Goal: Information Seeking & Learning: Learn about a topic

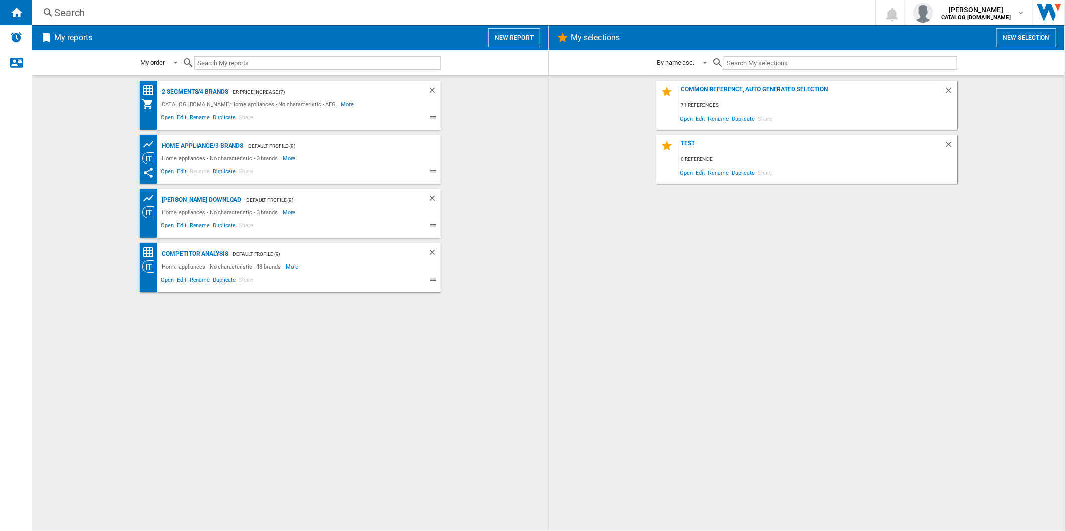
click at [387, 19] on div "Search Search 0 [PERSON_NAME] CATALOG [DOMAIN_NAME] CATALOG [DOMAIN_NAME] My se…" at bounding box center [548, 12] width 1033 height 25
click at [393, 14] on div "Search" at bounding box center [451, 13] width 795 height 14
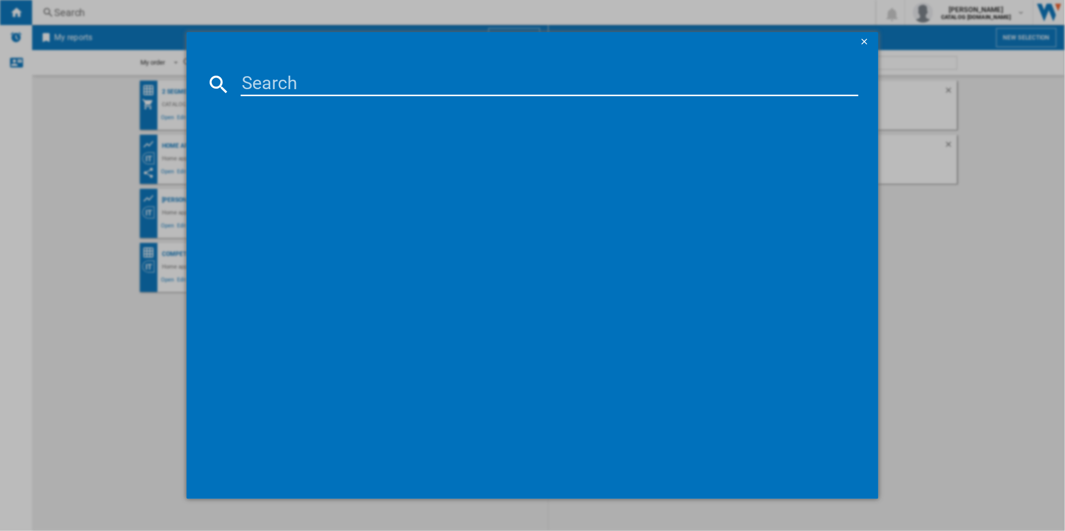
click at [334, 82] on input at bounding box center [550, 84] width 618 height 24
paste input "RCB732E7MG"
type input "RCB732E7MG"
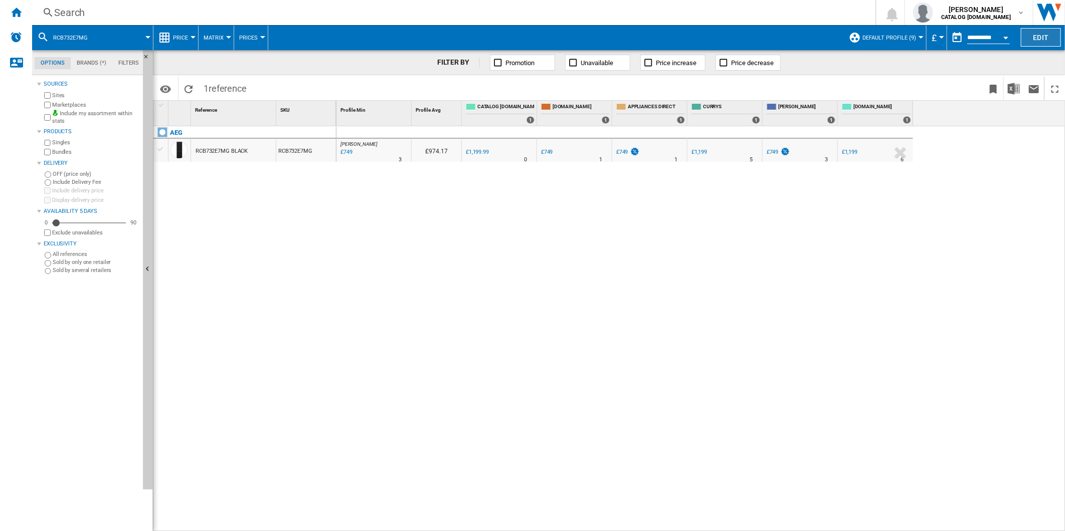
click at [1031, 32] on button "Edit" at bounding box center [1041, 37] width 40 height 19
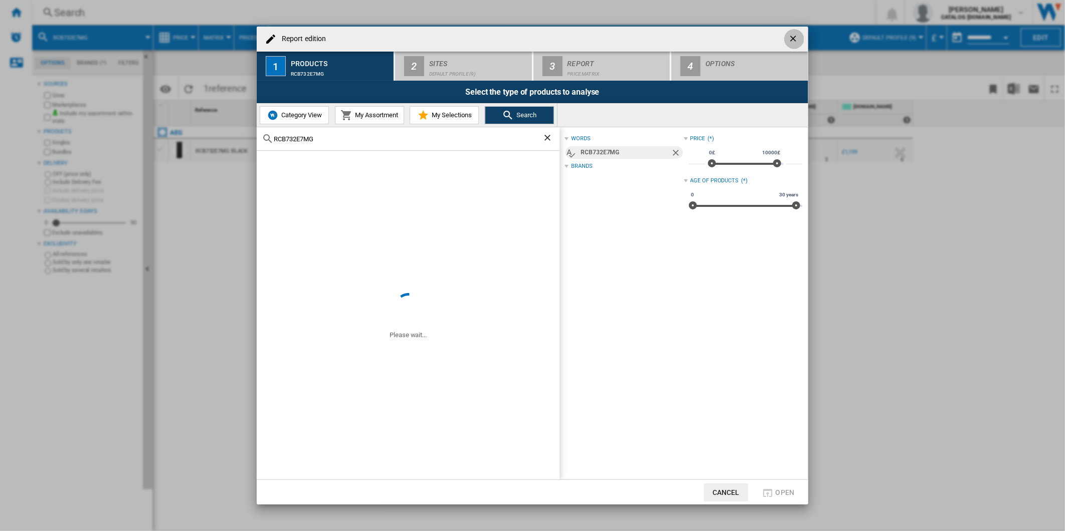
click at [788, 33] on button "button" at bounding box center [794, 39] width 20 height 20
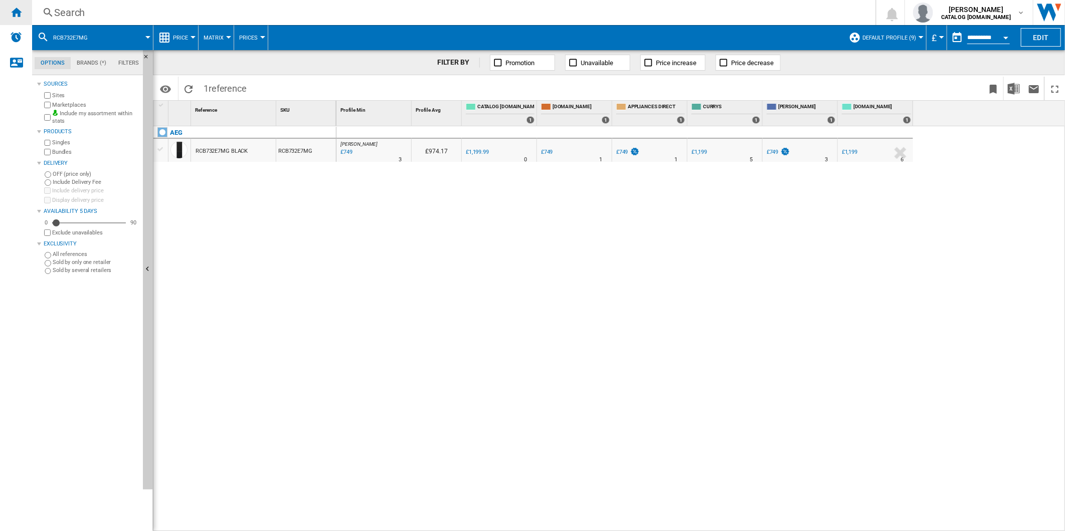
click at [18, 11] on ng-md-icon "Home" at bounding box center [16, 12] width 12 height 12
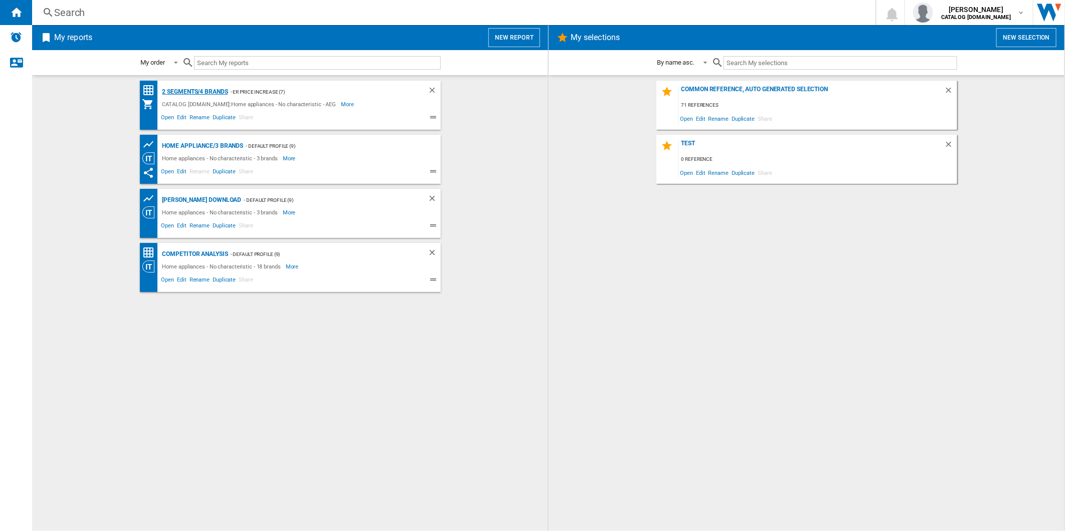
click at [208, 87] on div "2 segments/4 brands" at bounding box center [194, 92] width 68 height 13
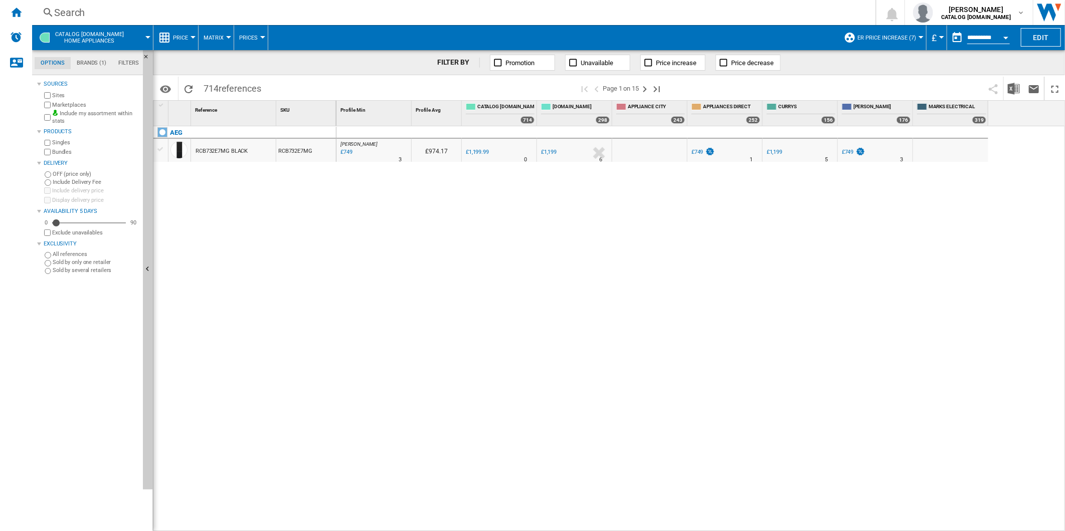
click at [896, 37] on span "ER Price Increase (7)" at bounding box center [886, 38] width 59 height 7
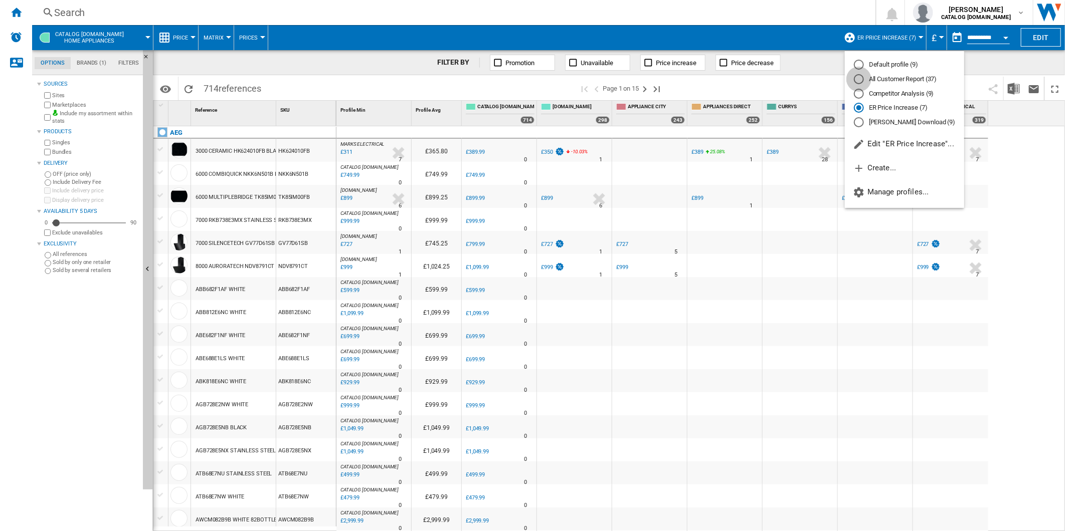
click at [857, 80] on div "All Customer Report (37)" at bounding box center [859, 79] width 10 height 10
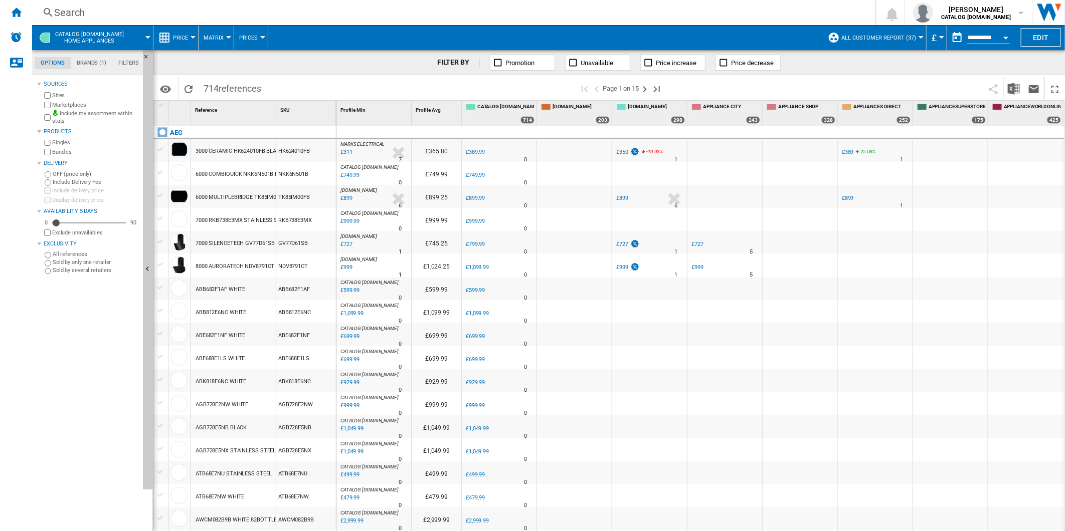
click at [513, 14] on div "Search" at bounding box center [451, 13] width 795 height 14
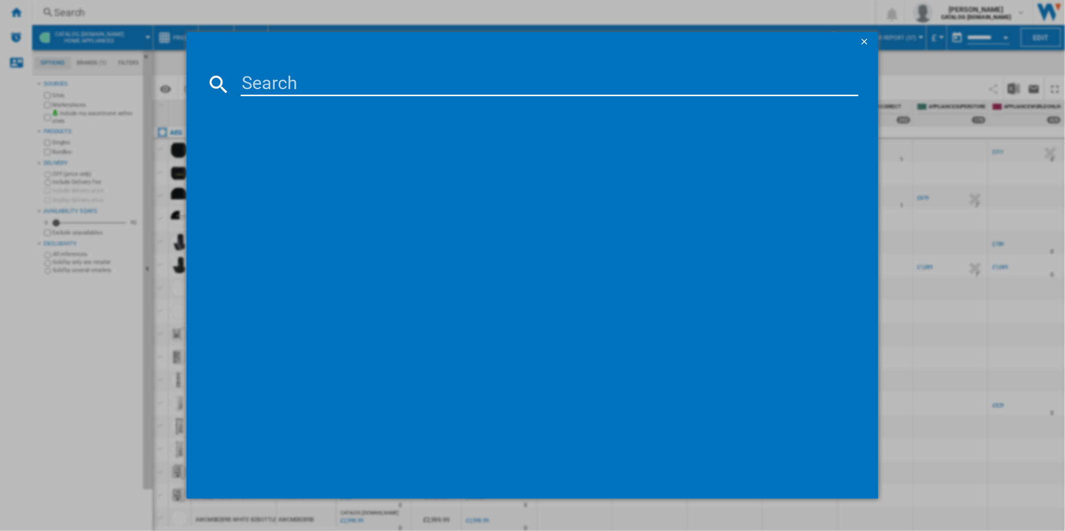
click at [405, 77] on input at bounding box center [550, 84] width 618 height 24
type input "RCB732E7MG"
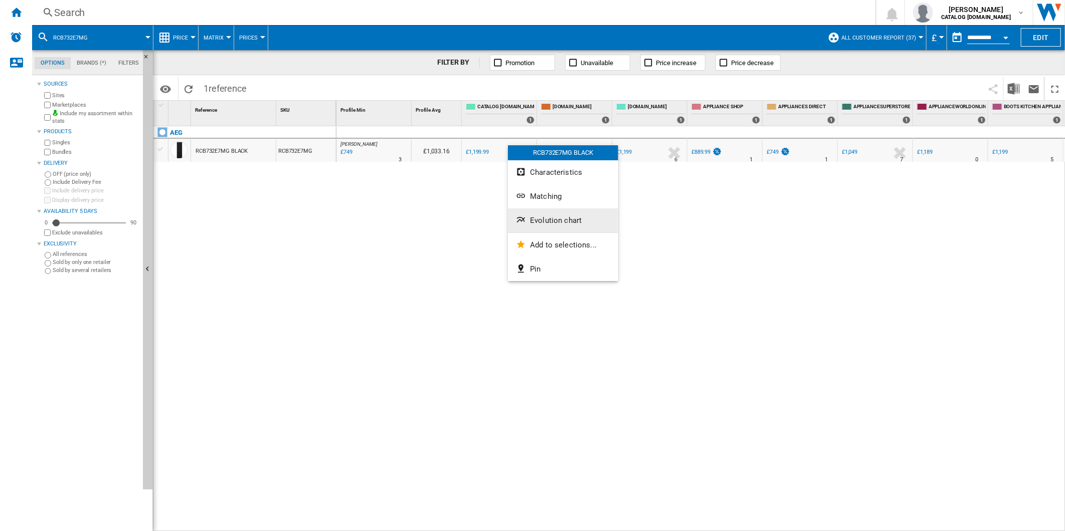
click at [560, 220] on span "Evolution chart" at bounding box center [556, 220] width 52 height 9
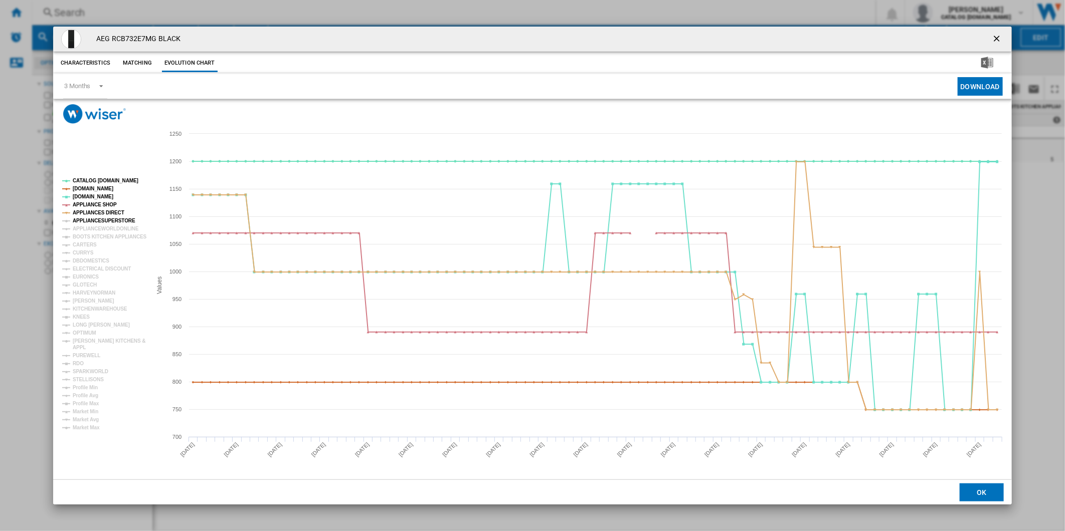
click at [94, 223] on tspan "APPLIANCESUPERSTORE" at bounding box center [104, 221] width 63 height 6
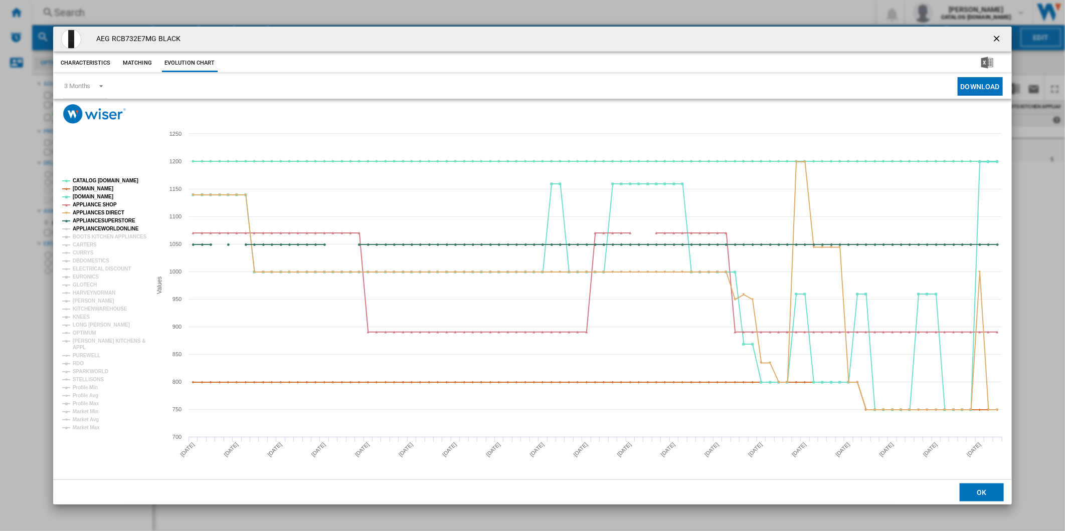
drag, startPoint x: 97, startPoint y: 230, endPoint x: 100, endPoint y: 235, distance: 6.1
click at [97, 230] on tspan "APPLIANCEWORLDONLINE" at bounding box center [106, 229] width 66 height 6
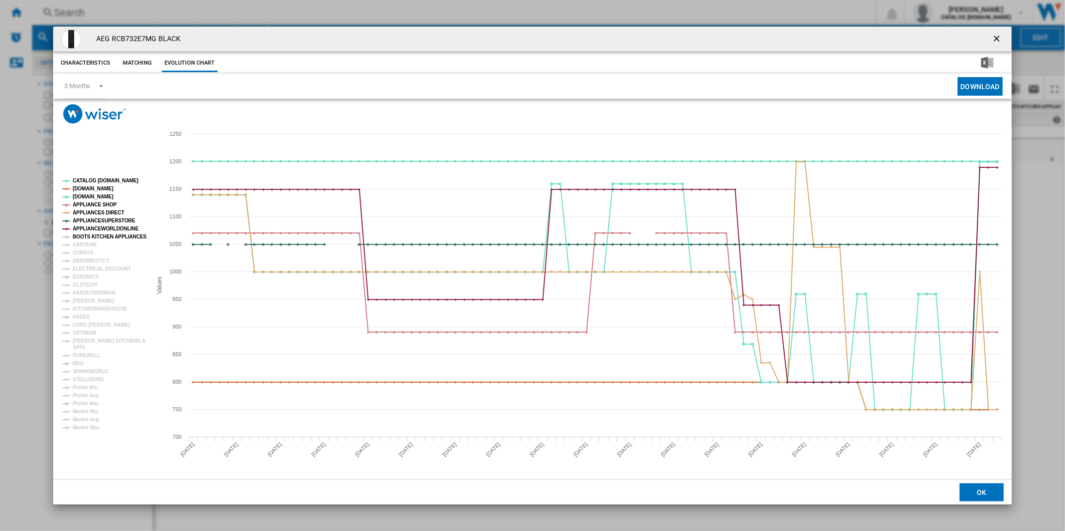
click at [101, 237] on tspan "BOOTS KITCHEN APPLIANCES" at bounding box center [110, 237] width 74 height 6
click at [87, 242] on tspan "CARTERS" at bounding box center [85, 245] width 24 height 6
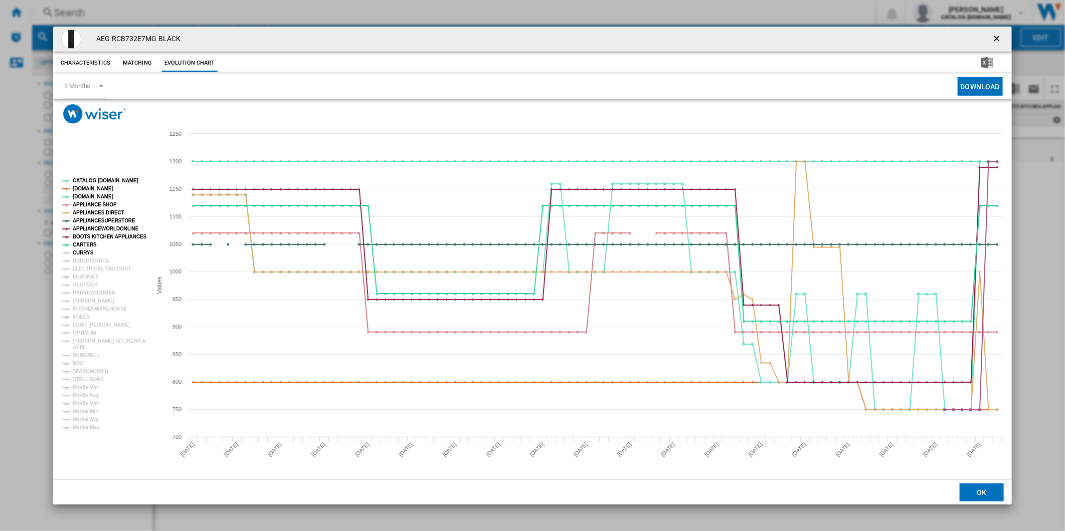
click at [85, 253] on tspan "CURRYS" at bounding box center [83, 253] width 21 height 6
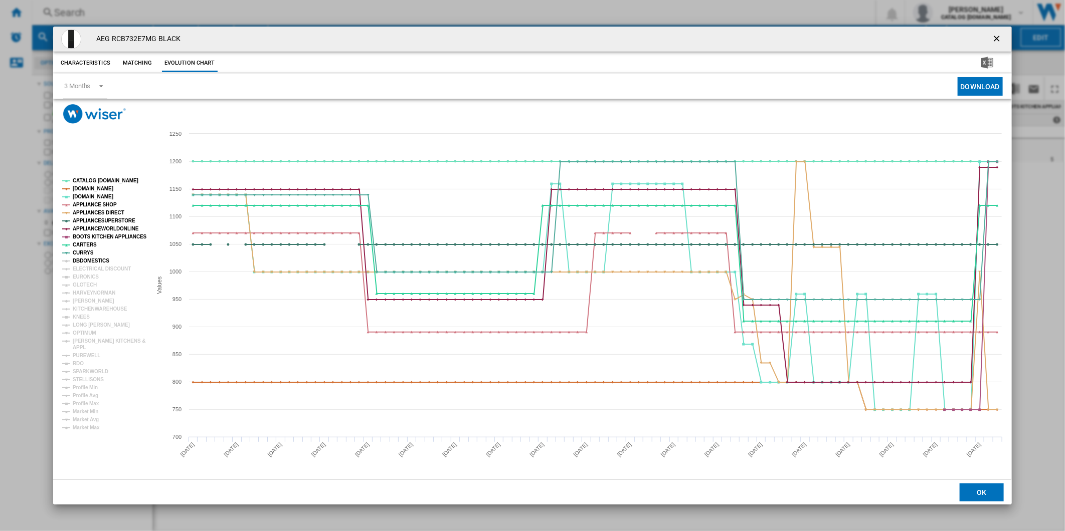
click at [89, 261] on tspan "DBDOMESTICS" at bounding box center [91, 261] width 37 height 6
click at [92, 270] on tspan "ELECTRICAL DISCOUNT" at bounding box center [102, 269] width 58 height 6
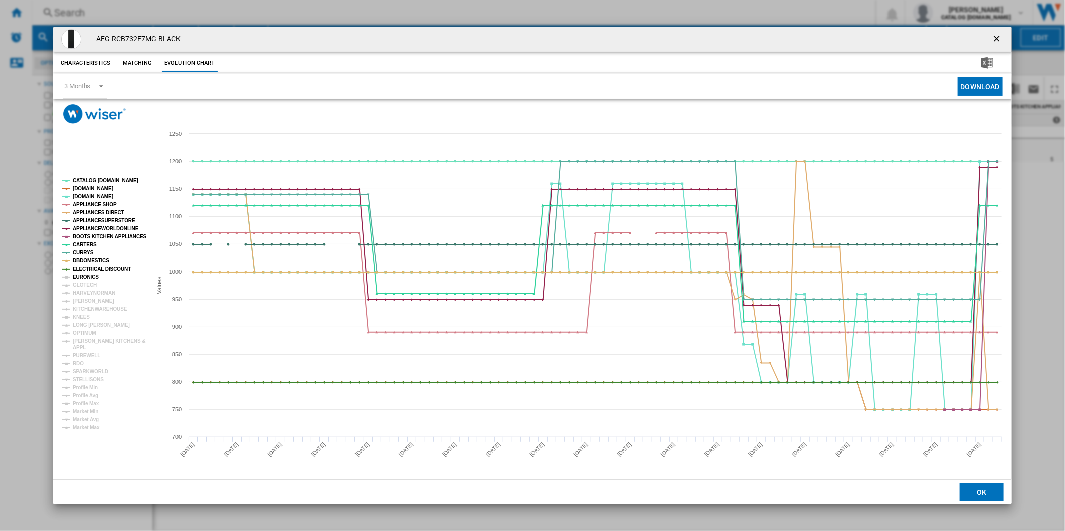
click at [88, 278] on tspan "EURONICS" at bounding box center [86, 277] width 26 height 6
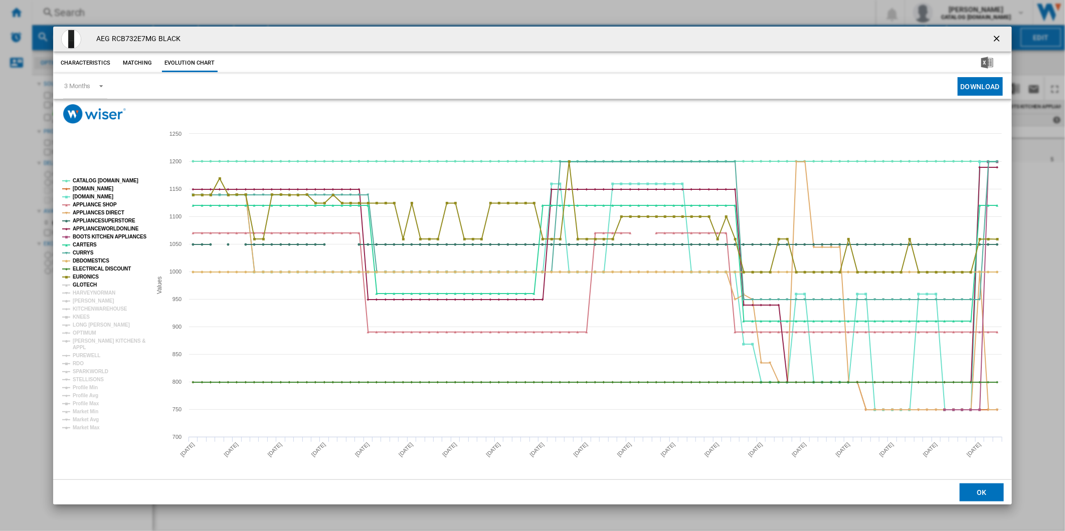
click at [84, 286] on tspan "GLOTECH" at bounding box center [85, 285] width 24 height 6
click at [92, 296] on tspan "HARVEYNORMAN" at bounding box center [94, 293] width 43 height 6
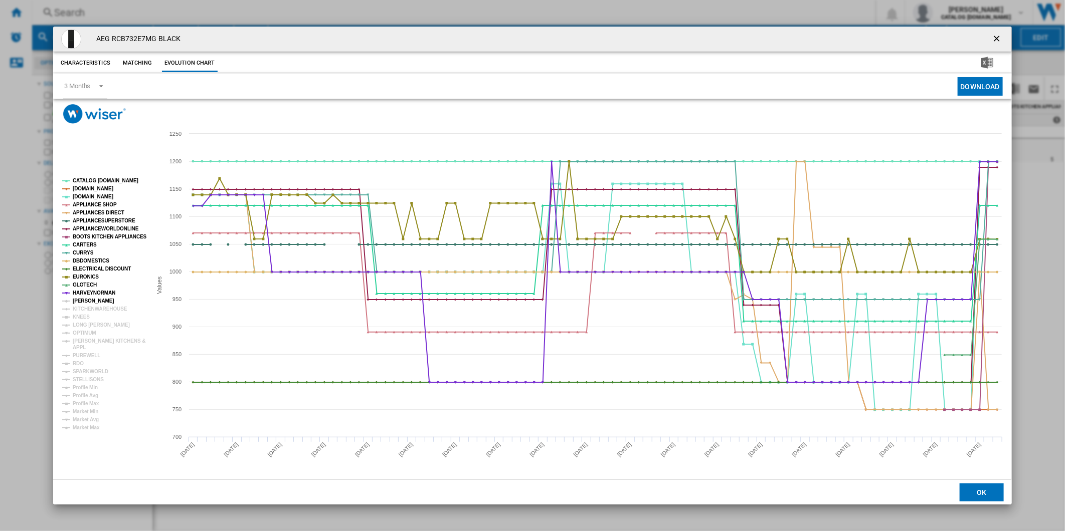
click at [88, 300] on tspan "[PERSON_NAME]" at bounding box center [94, 301] width 42 height 6
click at [88, 306] on tspan "KITCHENWAREHOUSE" at bounding box center [100, 309] width 55 height 6
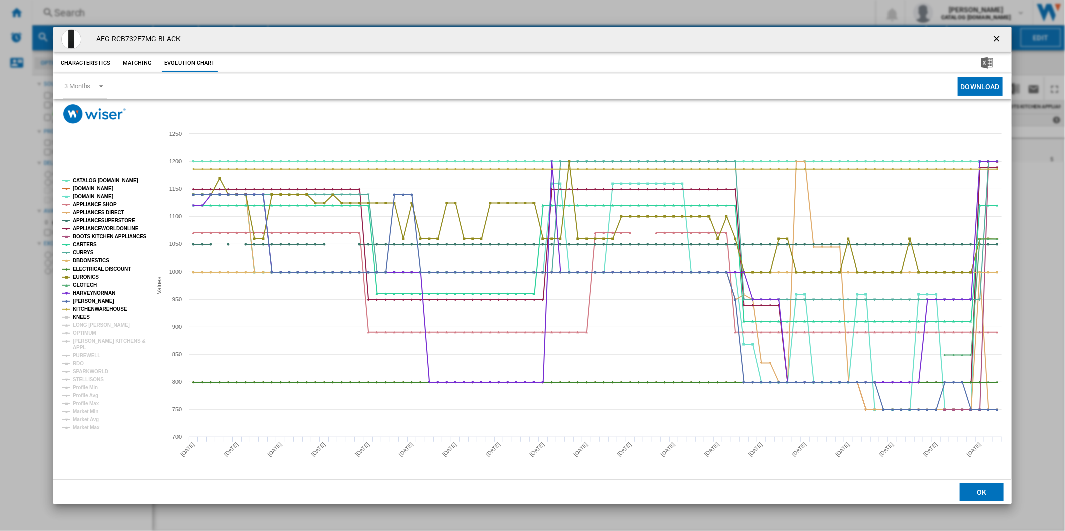
click at [84, 319] on tspan "KNEES" at bounding box center [81, 317] width 17 height 6
click at [84, 326] on tspan "LONG [PERSON_NAME]" at bounding box center [101, 325] width 57 height 6
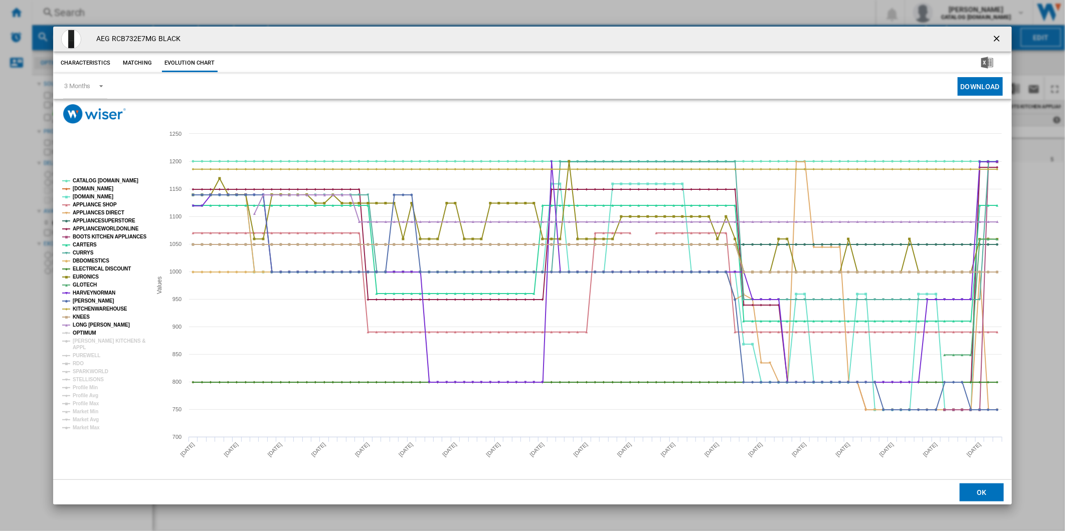
click at [85, 332] on tspan "OPTIMUM" at bounding box center [85, 333] width 24 height 6
click at [87, 341] on tspan "[PERSON_NAME] KITCHENS &" at bounding box center [109, 341] width 73 height 6
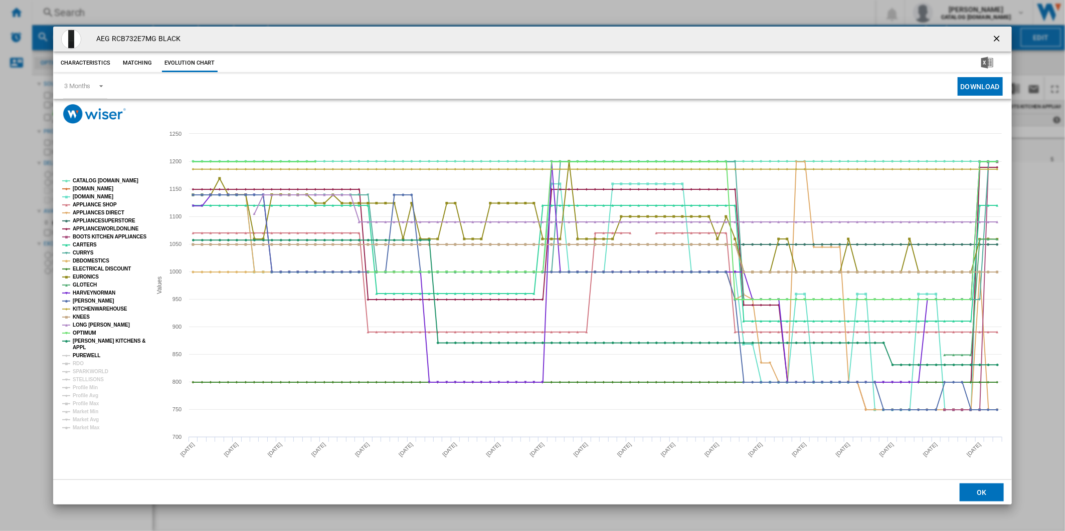
click at [86, 353] on tspan "PUREWELL" at bounding box center [87, 356] width 28 height 6
click at [79, 364] on tspan "RDO" at bounding box center [78, 364] width 11 height 6
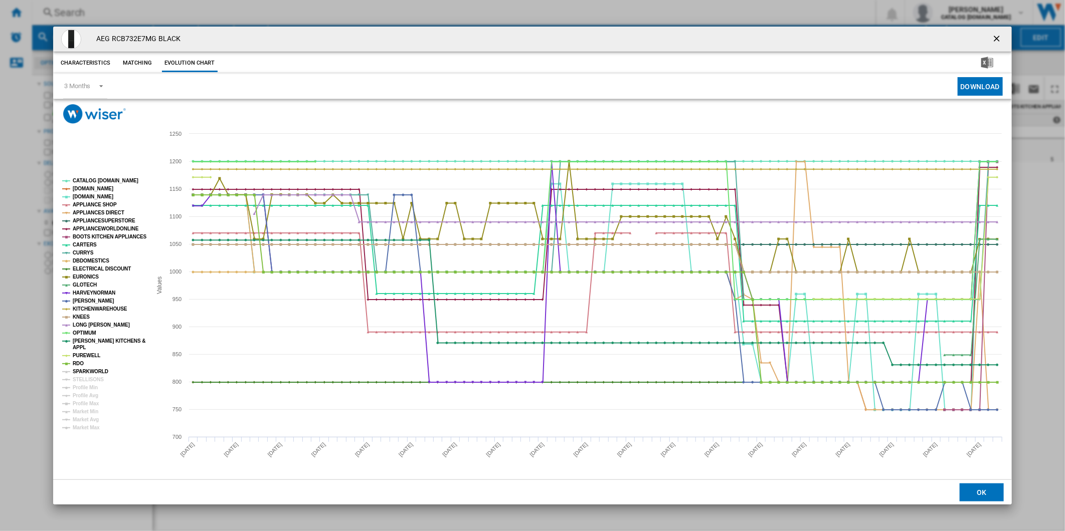
click at [86, 373] on tspan "SPARKWORLD" at bounding box center [91, 372] width 36 height 6
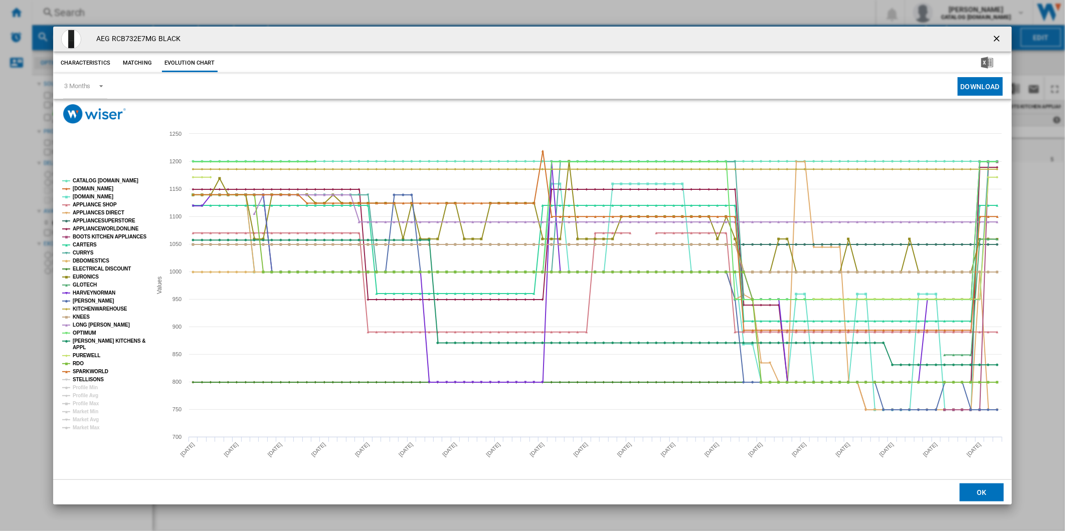
click at [88, 381] on tspan "STELLISONS" at bounding box center [88, 380] width 31 height 6
click at [92, 211] on tspan "APPLIANCES DIRECT" at bounding box center [99, 213] width 52 height 6
click at [87, 260] on tspan "DBDOMESTICS" at bounding box center [91, 261] width 37 height 6
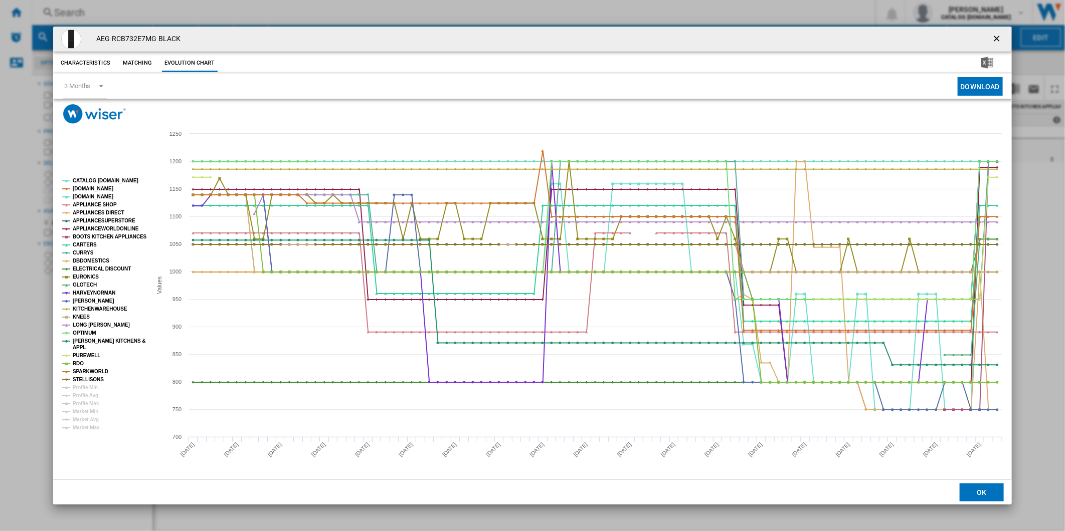
click at [87, 260] on tspan "DBDOMESTICS" at bounding box center [91, 261] width 37 height 6
click at [86, 278] on tspan "EURONICS" at bounding box center [86, 277] width 26 height 6
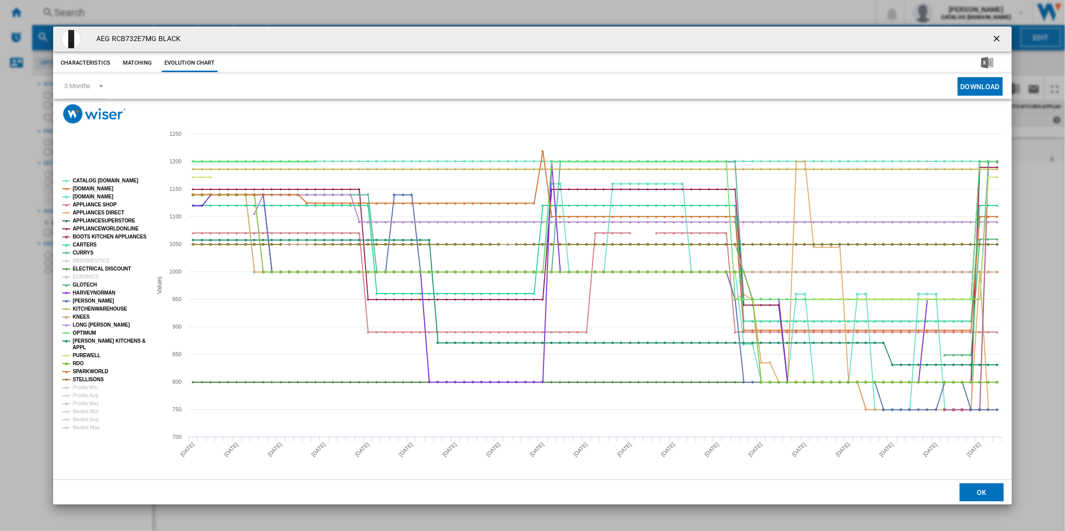
click at [86, 278] on tspan "EURONICS" at bounding box center [86, 277] width 26 height 6
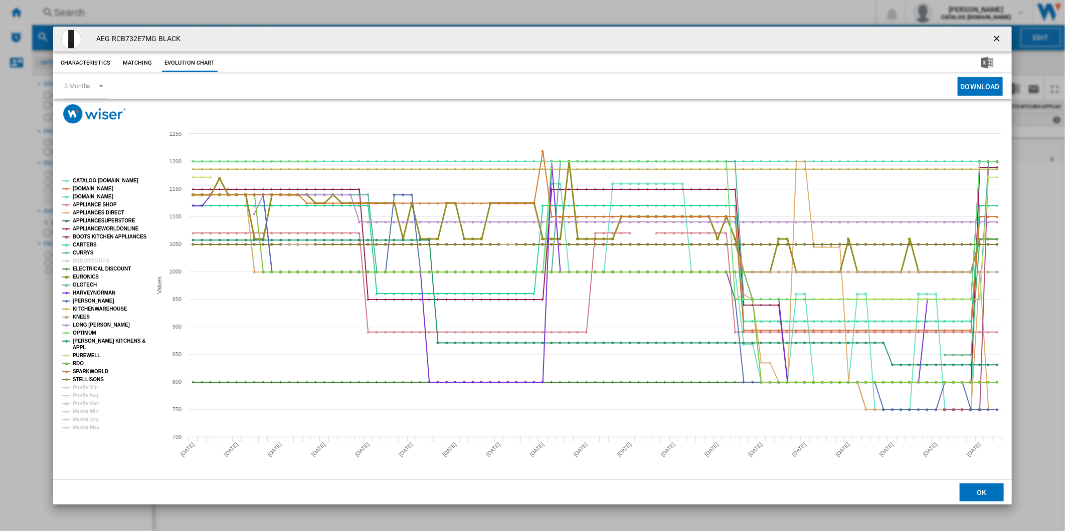
click at [86, 278] on tspan "EURONICS" at bounding box center [86, 277] width 26 height 6
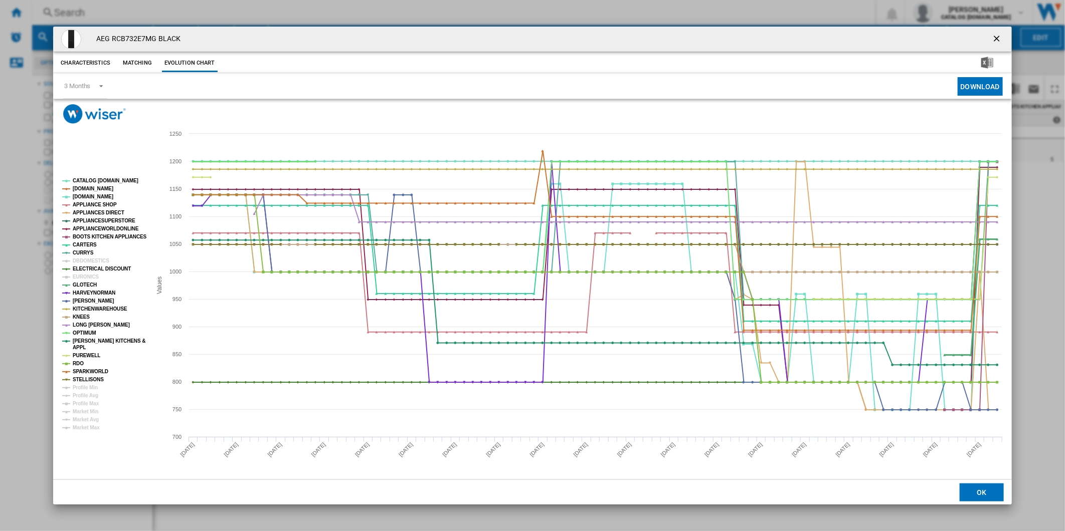
click at [85, 286] on tspan "GLOTECH" at bounding box center [85, 285] width 24 height 6
click at [86, 294] on tspan "HARVEYNORMAN" at bounding box center [94, 293] width 43 height 6
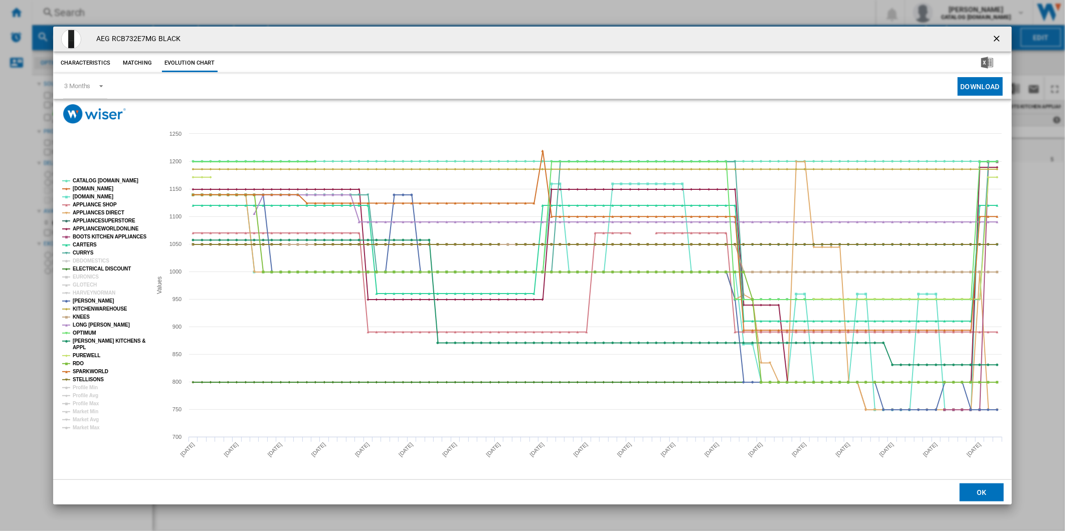
click at [86, 294] on tspan "HARVEYNORMAN" at bounding box center [94, 293] width 43 height 6
click at [87, 308] on tspan "KITCHENWAREHOUSE" at bounding box center [100, 309] width 55 height 6
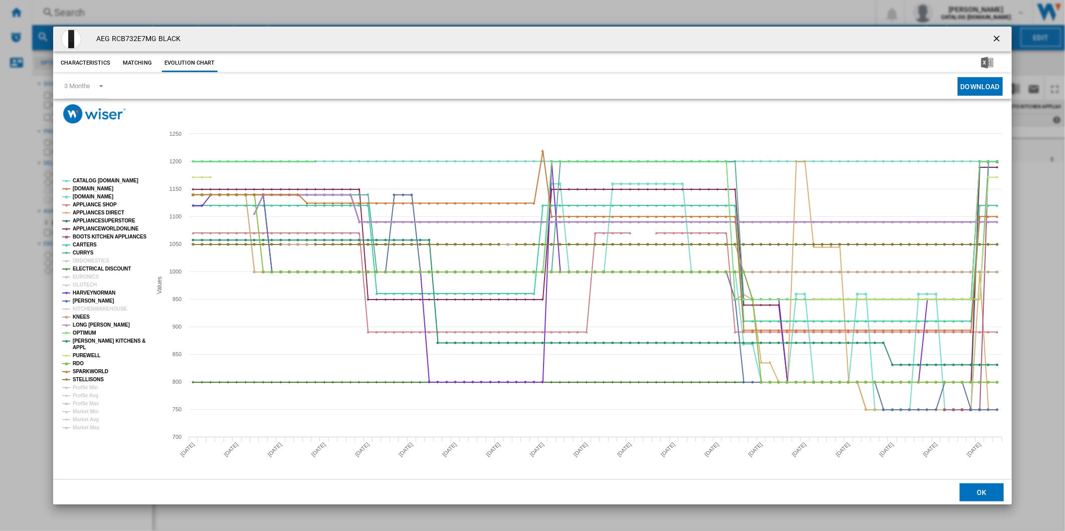
click at [88, 323] on tspan "LONG [PERSON_NAME]" at bounding box center [101, 325] width 57 height 6
click at [89, 333] on tspan "OPTIMUM" at bounding box center [85, 333] width 24 height 6
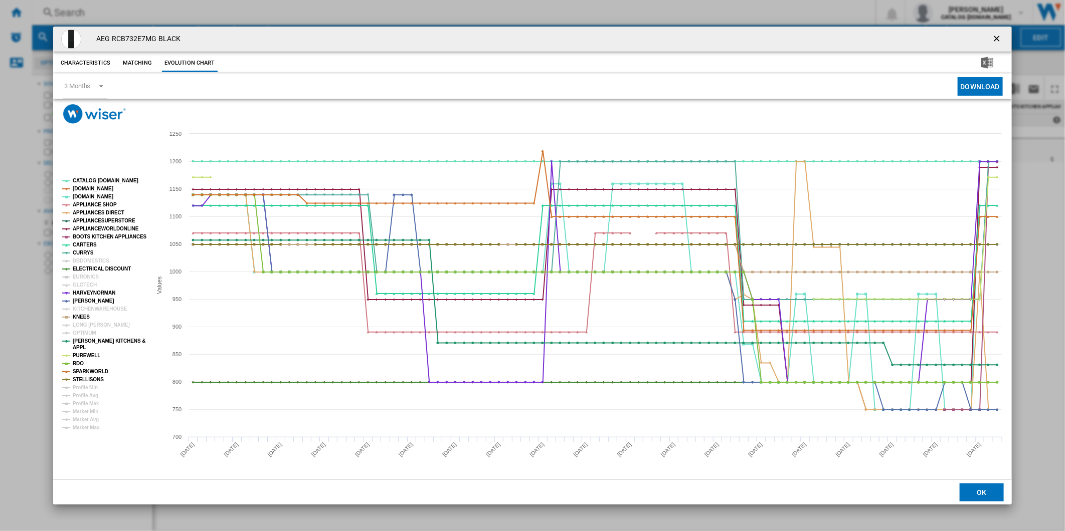
click at [89, 333] on tspan "OPTIMUM" at bounding box center [85, 333] width 24 height 6
click at [88, 339] on tspan "[PERSON_NAME] KITCHENS &" at bounding box center [109, 341] width 73 height 6
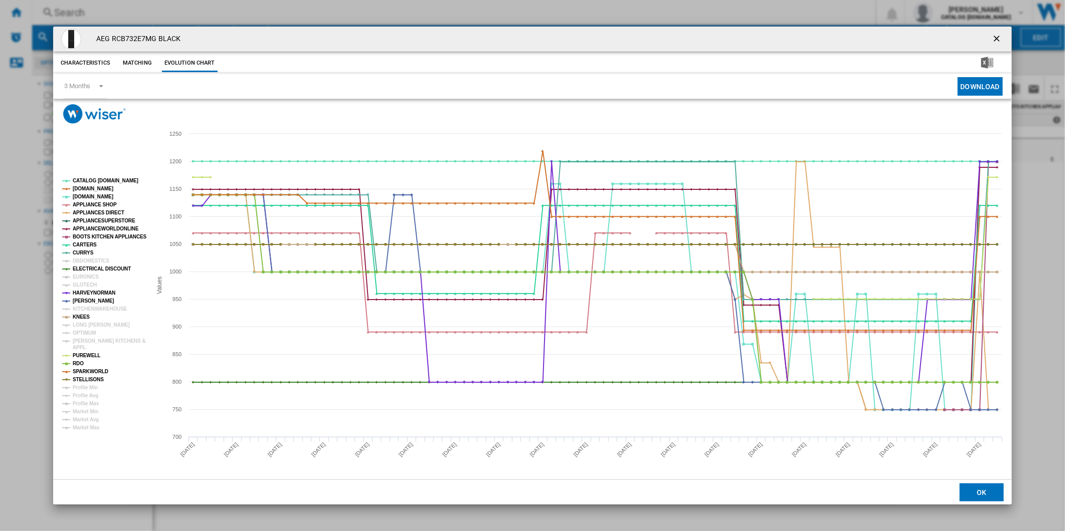
click at [88, 339] on tspan "[PERSON_NAME] KITCHENS &" at bounding box center [109, 341] width 73 height 6
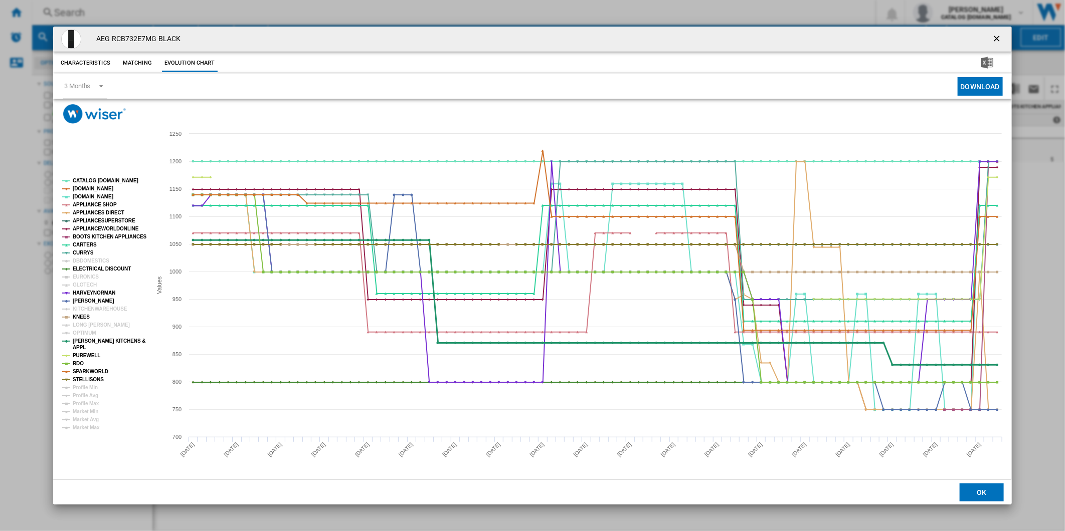
click at [88, 339] on tspan "[PERSON_NAME] KITCHENS &" at bounding box center [109, 341] width 73 height 6
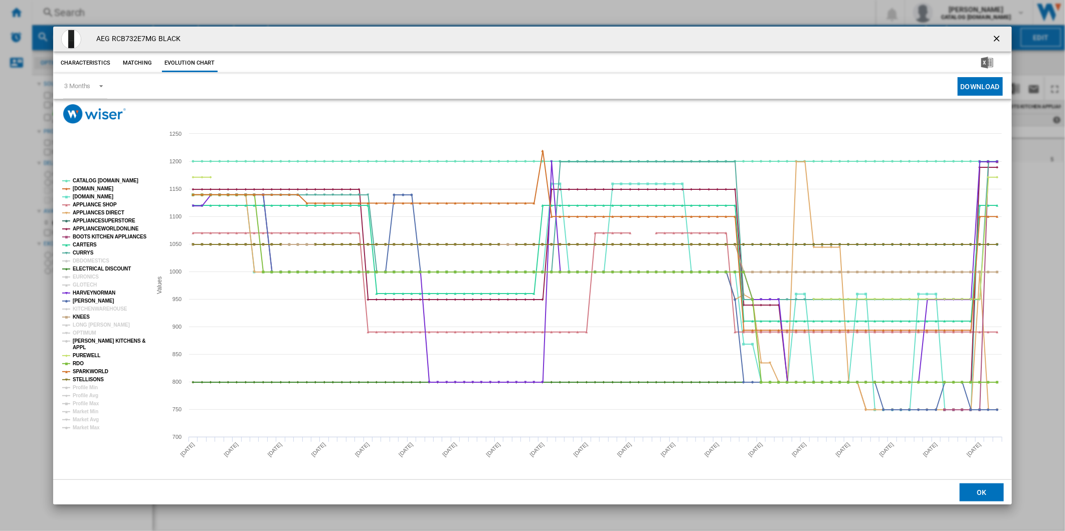
click at [84, 342] on tspan "[PERSON_NAME] KITCHENS &" at bounding box center [109, 341] width 73 height 6
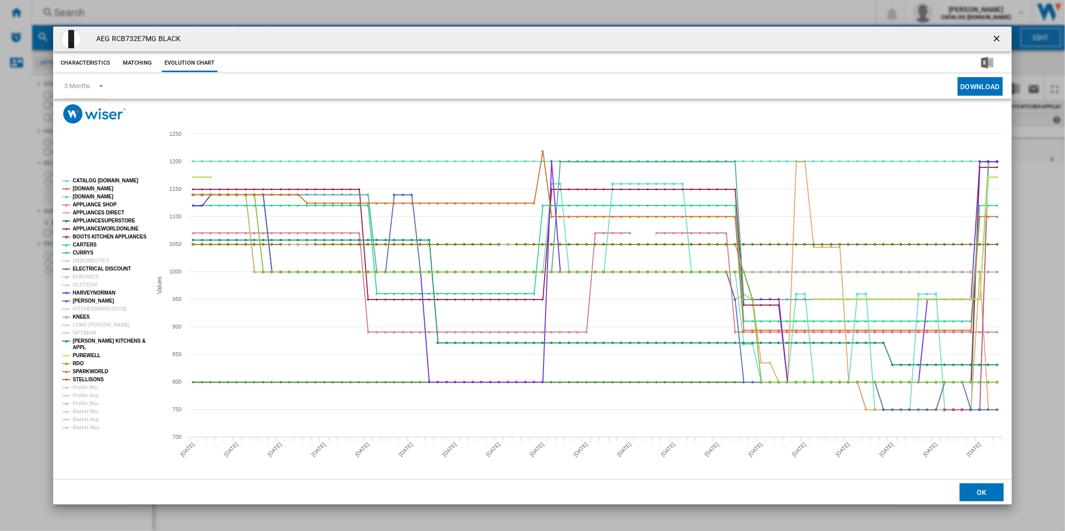
click at [85, 354] on tspan "PUREWELL" at bounding box center [87, 356] width 28 height 6
click at [79, 363] on tspan "RDO" at bounding box center [78, 364] width 11 height 6
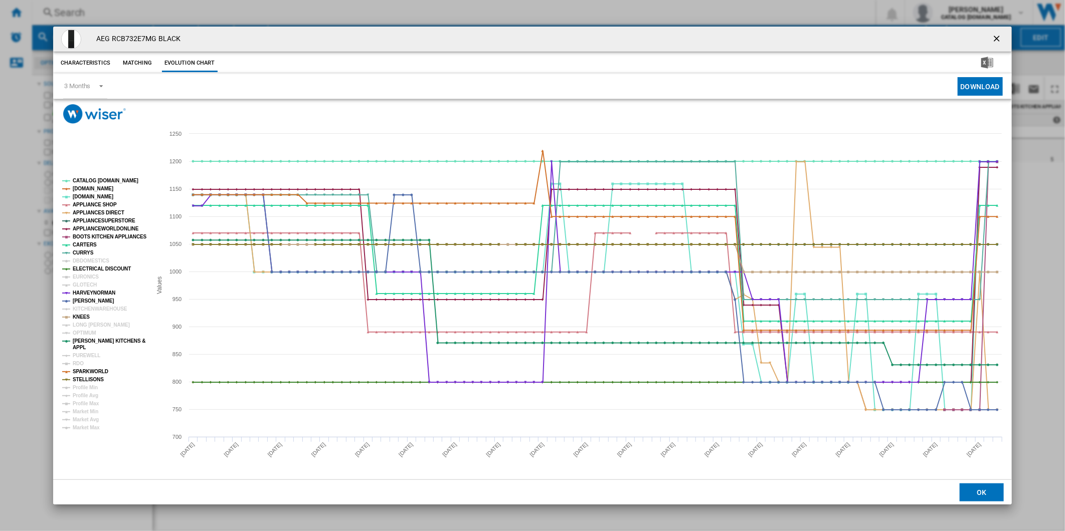
click at [79, 363] on tspan "RDO" at bounding box center [78, 364] width 11 height 6
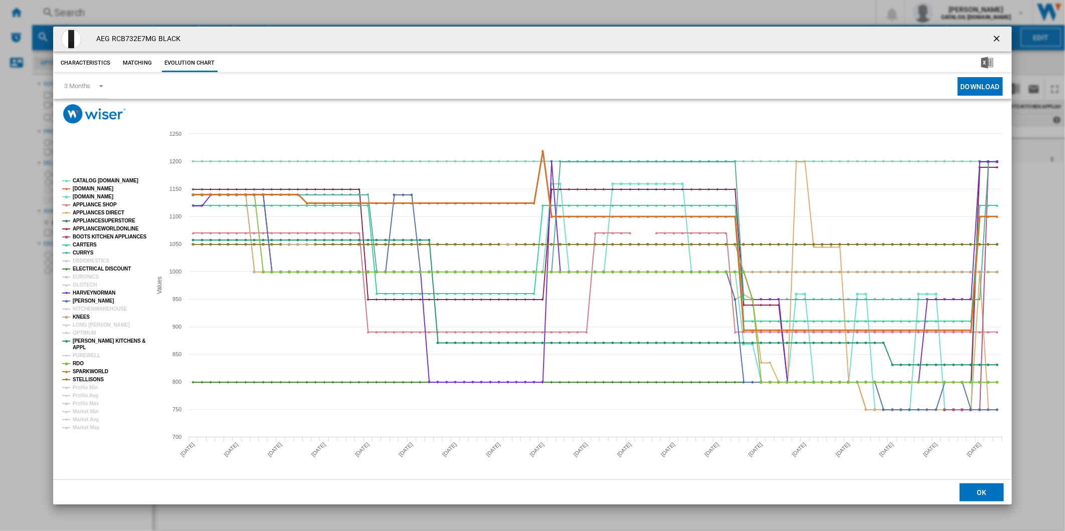
click at [81, 373] on tspan "SPARKWORLD" at bounding box center [91, 372] width 36 height 6
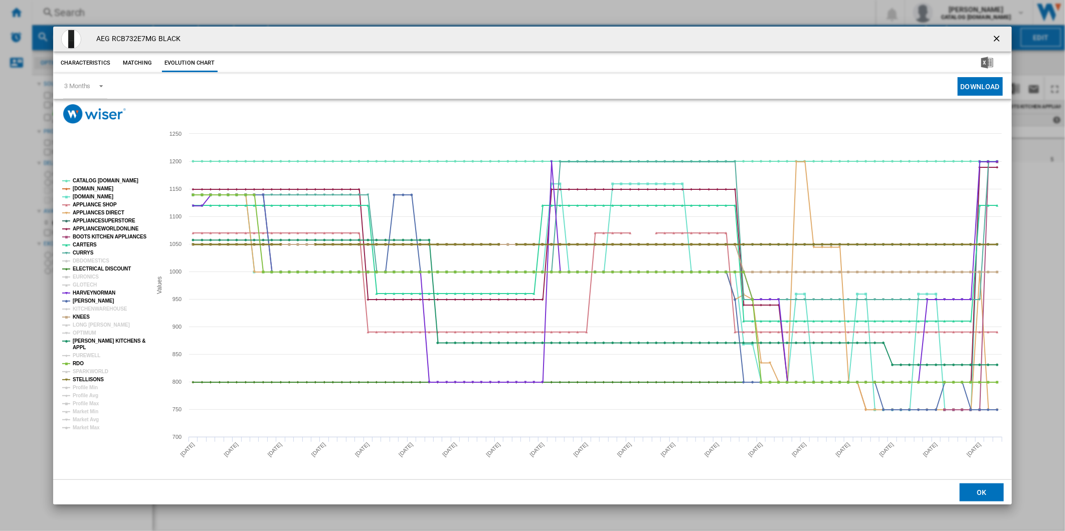
click at [86, 380] on tspan "STELLISONS" at bounding box center [88, 380] width 31 height 6
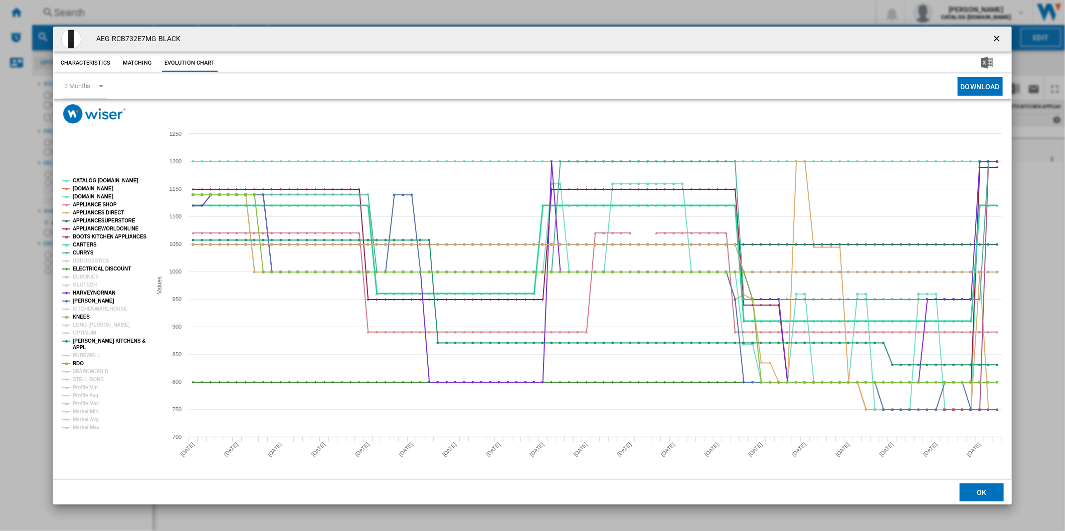
click at [85, 244] on tspan "CARTERS" at bounding box center [85, 245] width 24 height 6
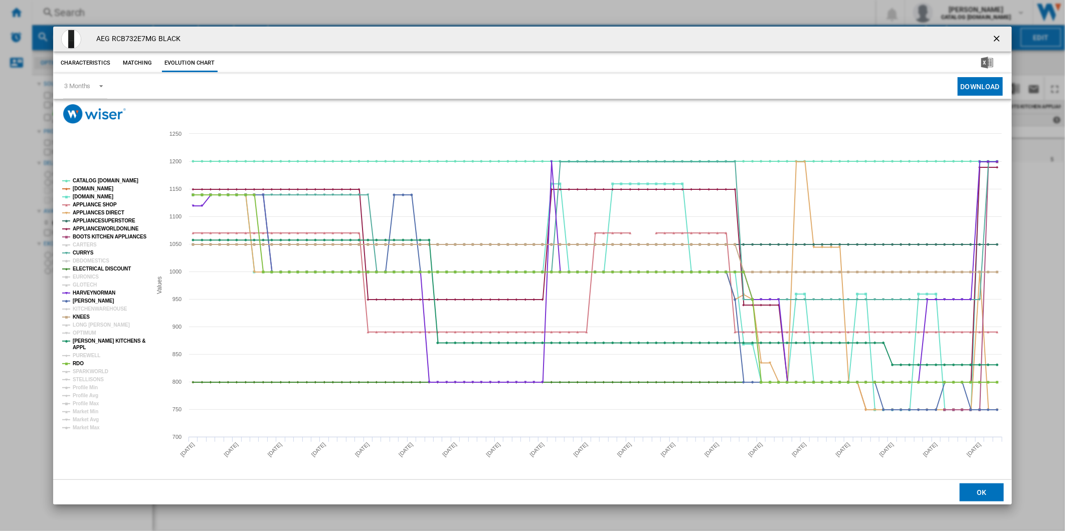
click at [85, 244] on tspan "CARTERS" at bounding box center [85, 245] width 24 height 6
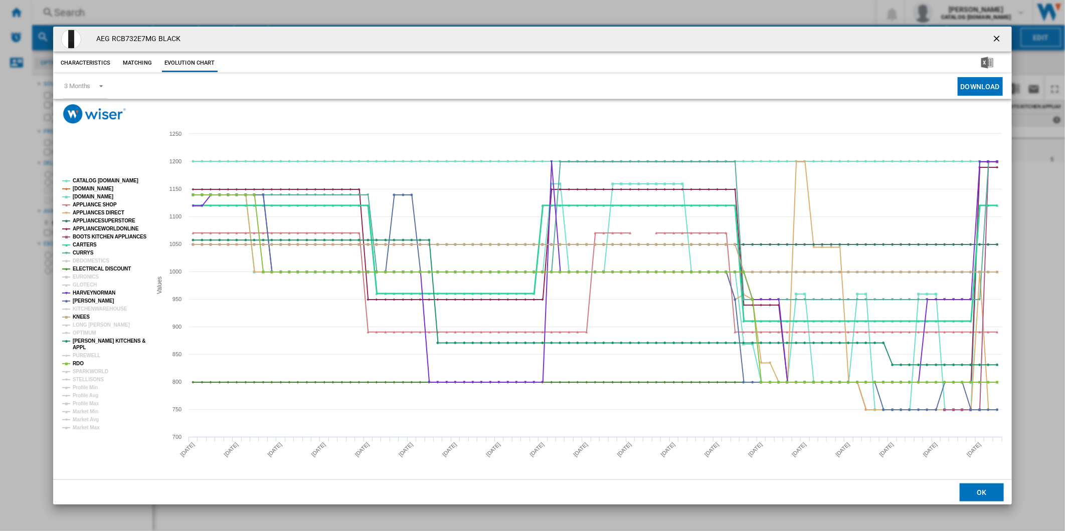
click at [85, 244] on tspan "CARTERS" at bounding box center [85, 245] width 24 height 6
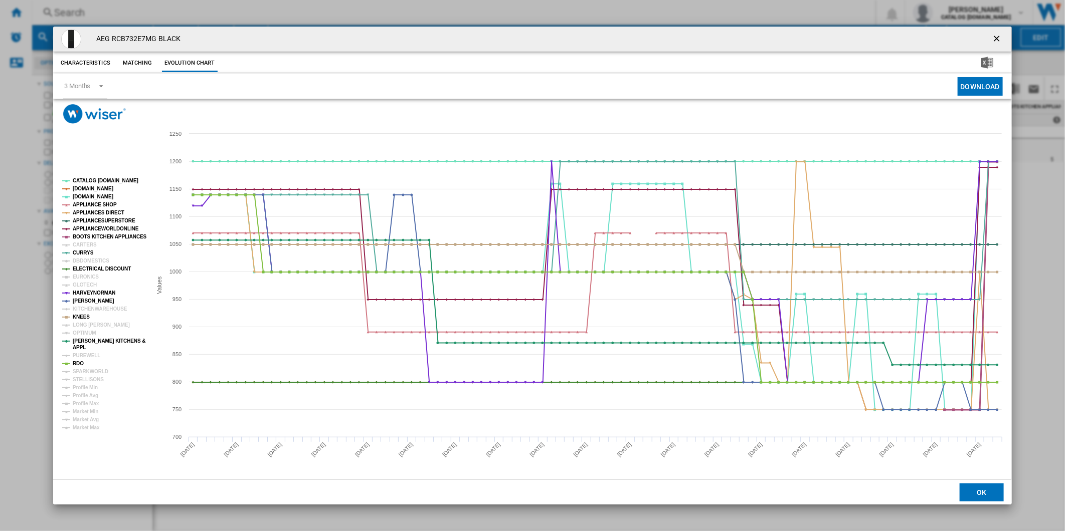
click at [89, 236] on tspan "BOOTS KITCHEN APPLIANCES" at bounding box center [110, 237] width 74 height 6
click at [93, 228] on tspan "APPLIANCEWORLDONLINE" at bounding box center [106, 229] width 66 height 6
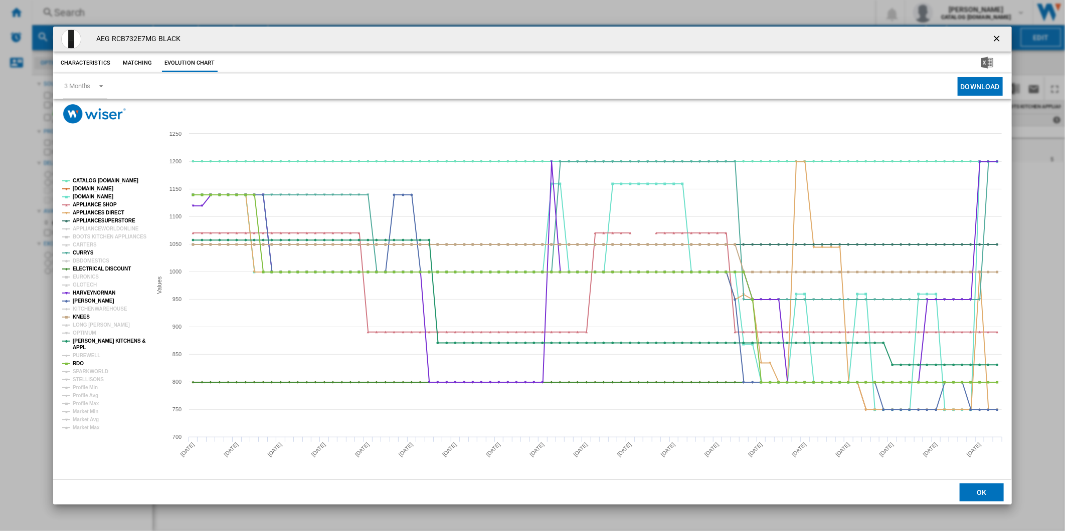
click at [93, 228] on tspan "APPLIANCEWORLDONLINE" at bounding box center [106, 229] width 66 height 6
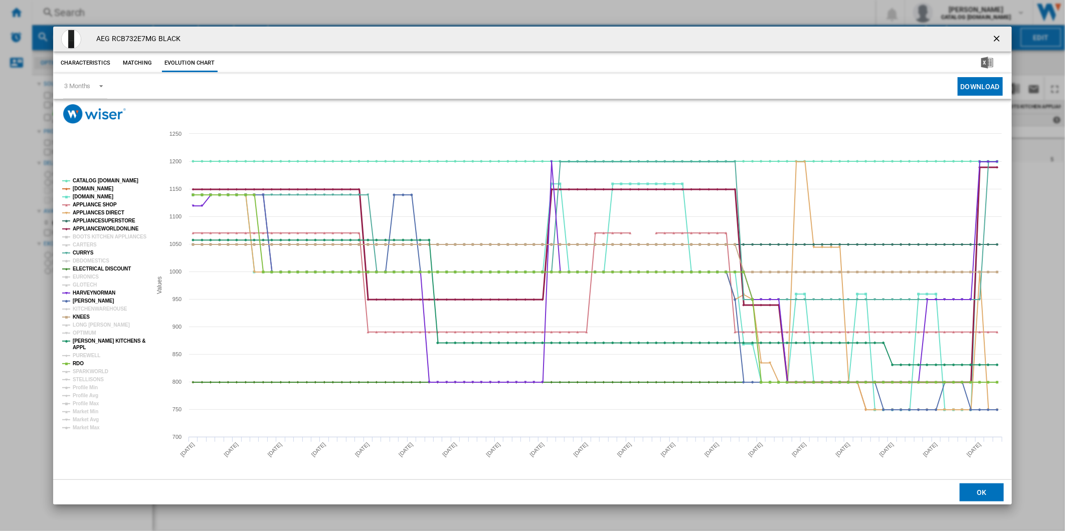
click at [93, 228] on tspan "APPLIANCEWORLDONLINE" at bounding box center [106, 229] width 66 height 6
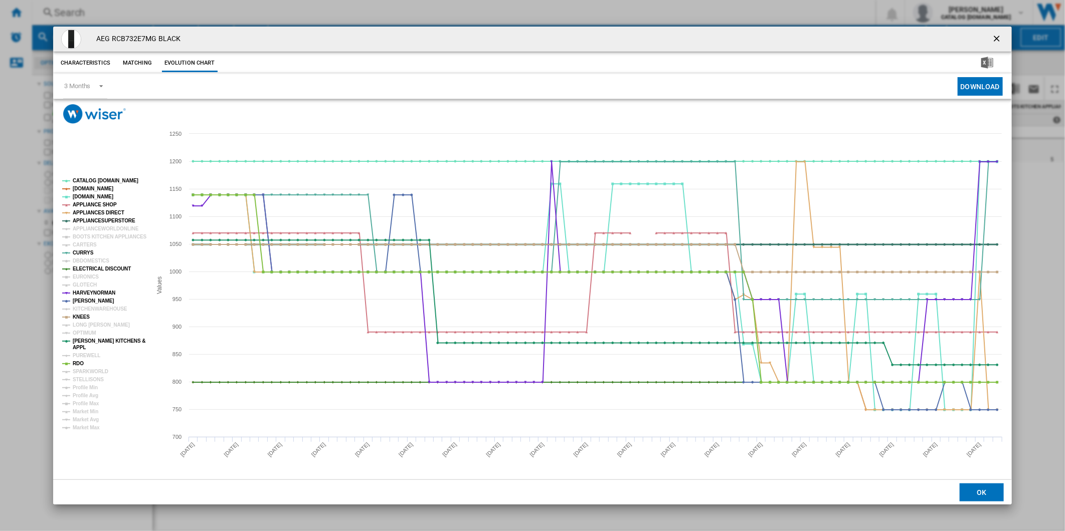
click at [94, 218] on tspan "APPLIANCESUPERSTORE" at bounding box center [104, 221] width 63 height 6
click at [93, 204] on tspan "APPLIANCE SHOP" at bounding box center [95, 205] width 44 height 6
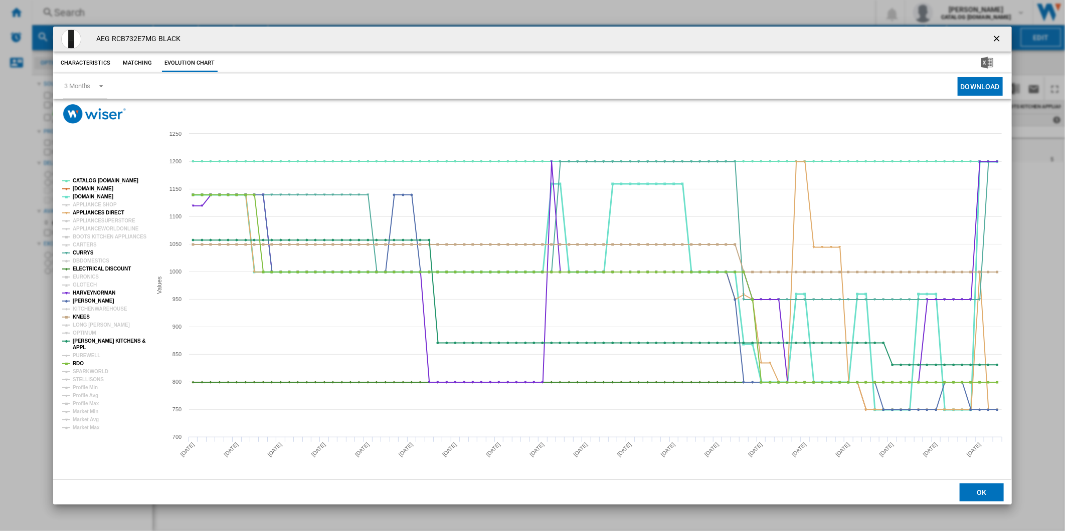
click at [89, 196] on tspan "[DOMAIN_NAME]" at bounding box center [93, 197] width 41 height 6
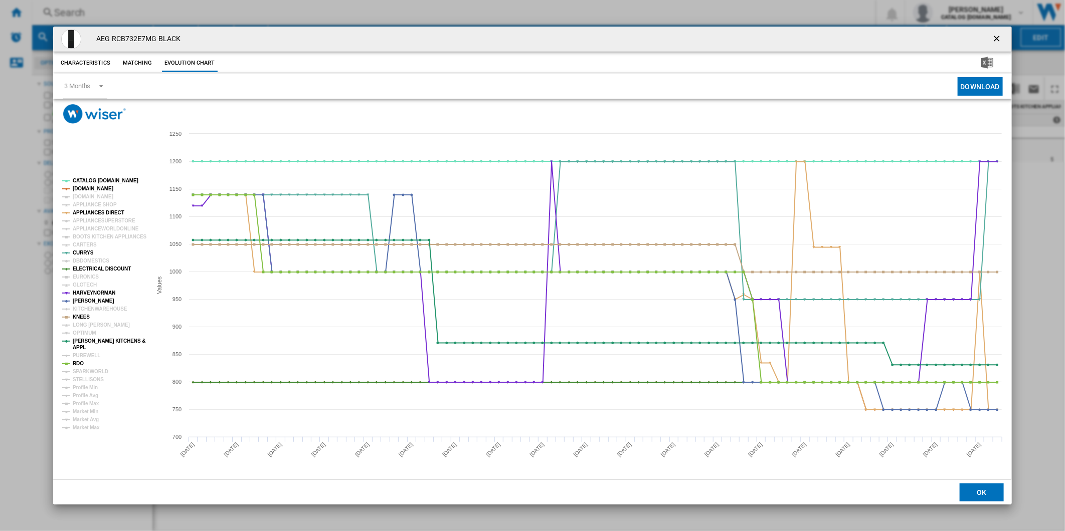
click at [89, 196] on tspan "[DOMAIN_NAME]" at bounding box center [93, 197] width 41 height 6
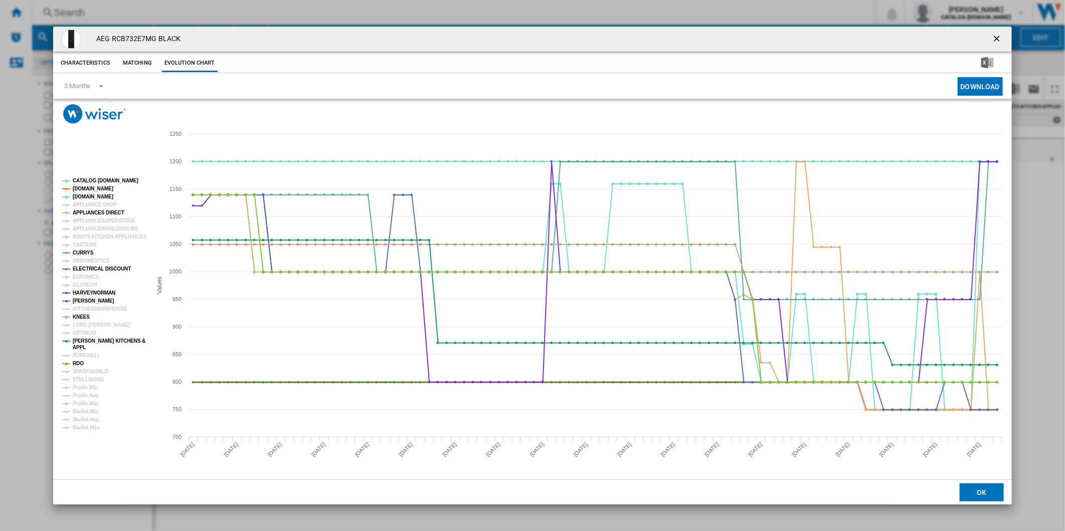
click at [91, 188] on tspan "[DOMAIN_NAME]" at bounding box center [93, 189] width 41 height 6
click at [104, 181] on tspan "CATALOG [DOMAIN_NAME]" at bounding box center [106, 181] width 66 height 6
drag, startPoint x: 154, startPoint y: 38, endPoint x: 111, endPoint y: 41, distance: 43.2
click at [111, 41] on h4 "AEG RCB732E7MG BLACK" at bounding box center [135, 39] width 89 height 10
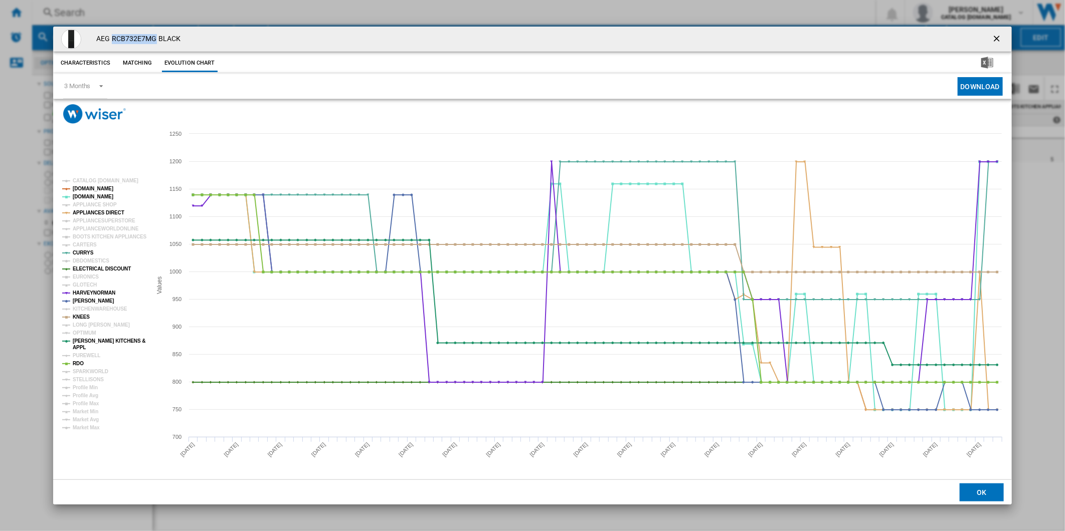
copy h4 "RCB732E7MG"
click at [93, 388] on tspan "Profile Min" at bounding box center [85, 388] width 25 height 6
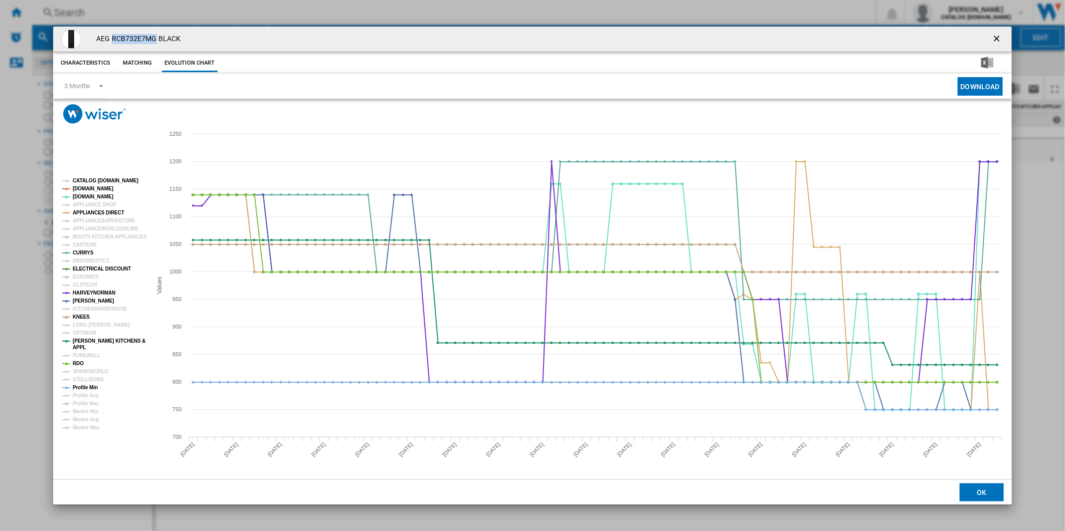
click at [108, 178] on tspan "CATALOG [DOMAIN_NAME]" at bounding box center [106, 181] width 66 height 6
click at [993, 36] on ng-md-icon "getI18NText('BUTTONS.CLOSE_DIALOG')" at bounding box center [998, 40] width 12 height 12
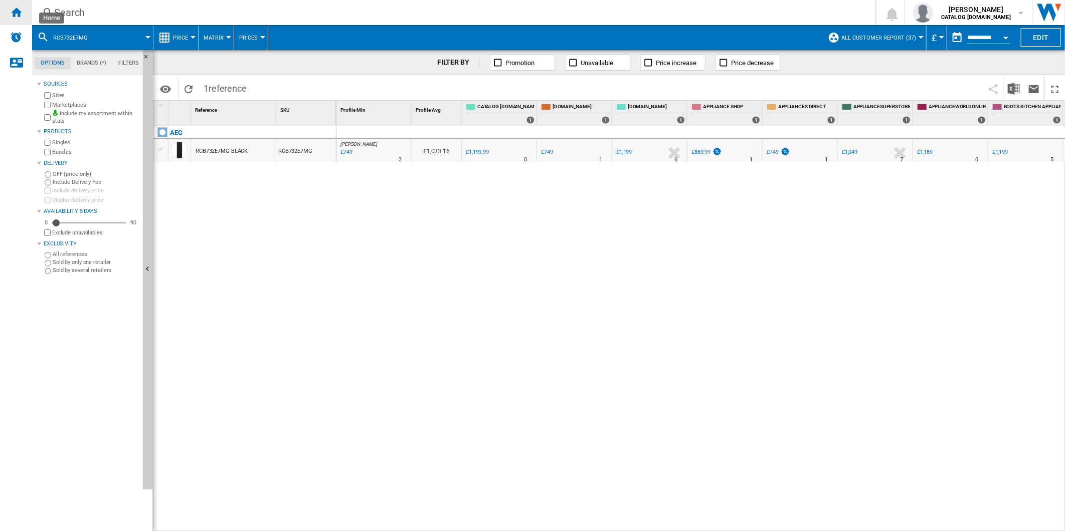
click at [16, 11] on ng-md-icon "Home" at bounding box center [16, 12] width 12 height 12
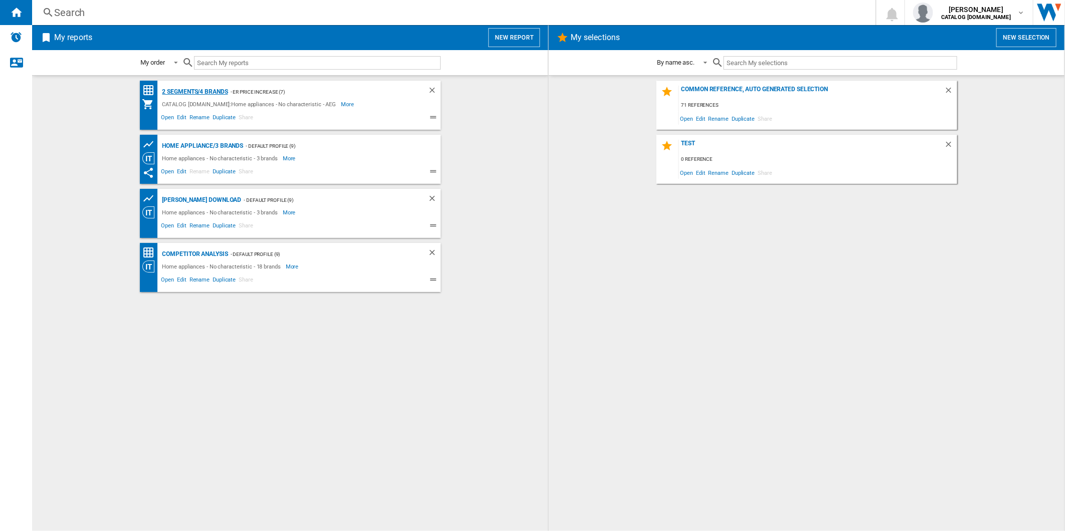
click at [211, 89] on div "2 segments/4 brands" at bounding box center [194, 92] width 68 height 13
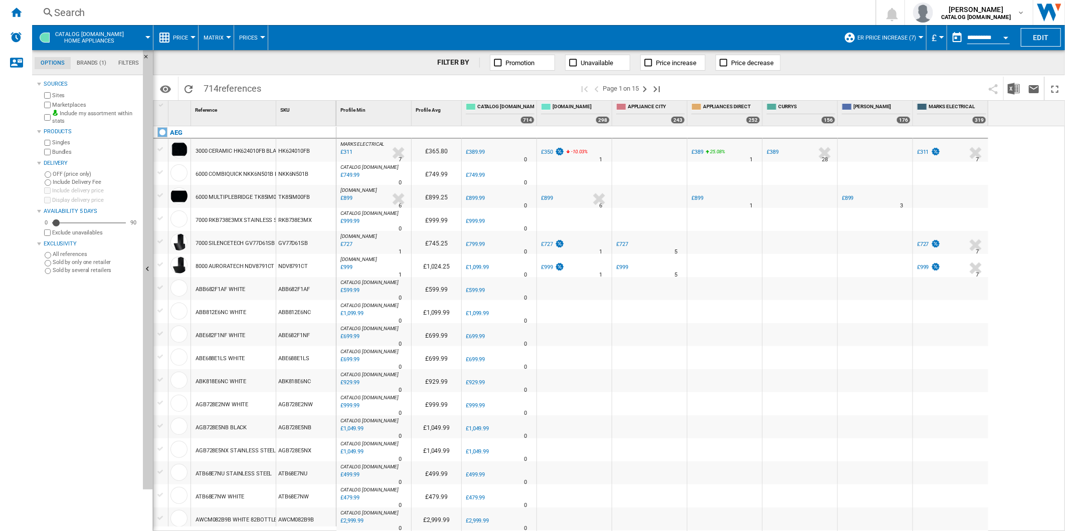
click at [955, 30] on button "button" at bounding box center [957, 38] width 20 height 20
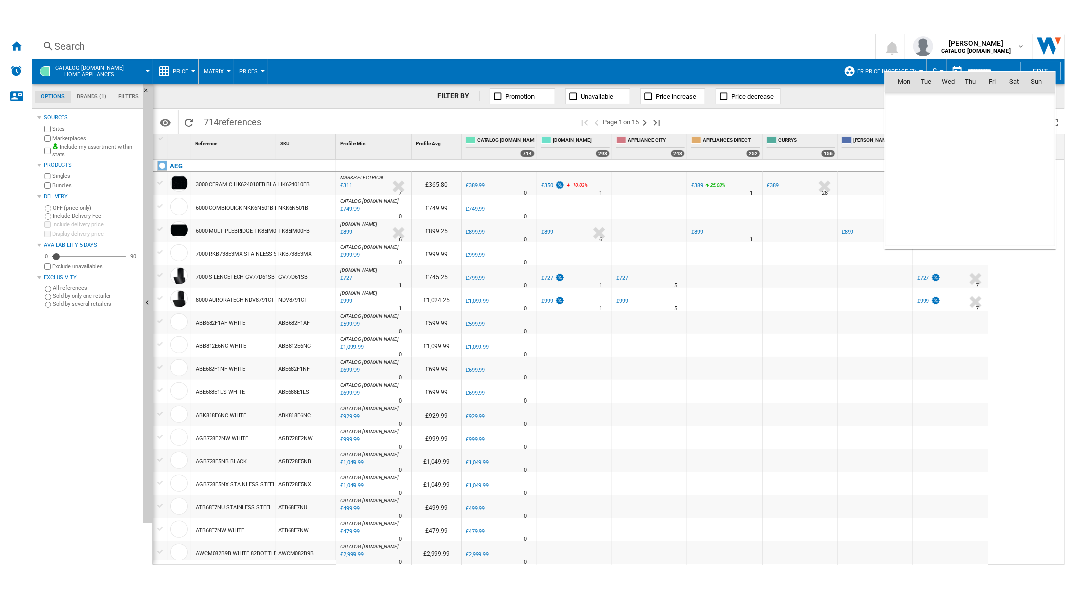
scroll to position [4783, 0]
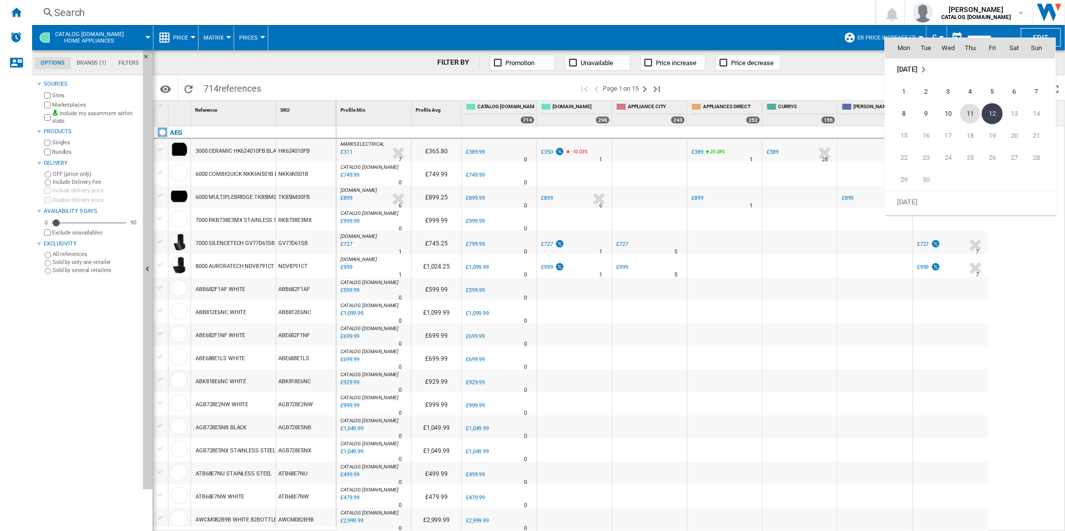
click at [970, 110] on span "11" at bounding box center [970, 114] width 20 height 20
type input "**********"
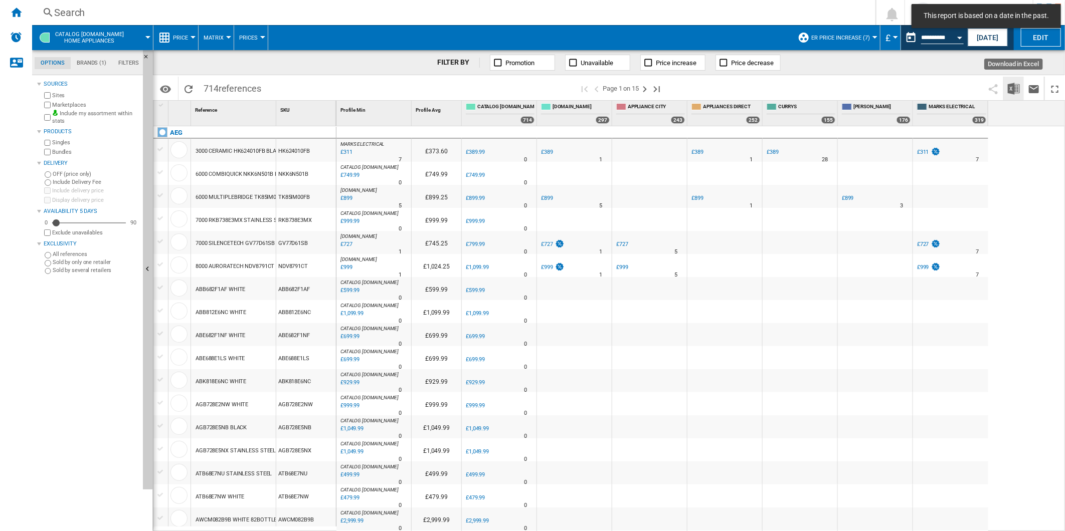
click at [1017, 84] on img "Download in Excel" at bounding box center [1014, 89] width 12 height 12
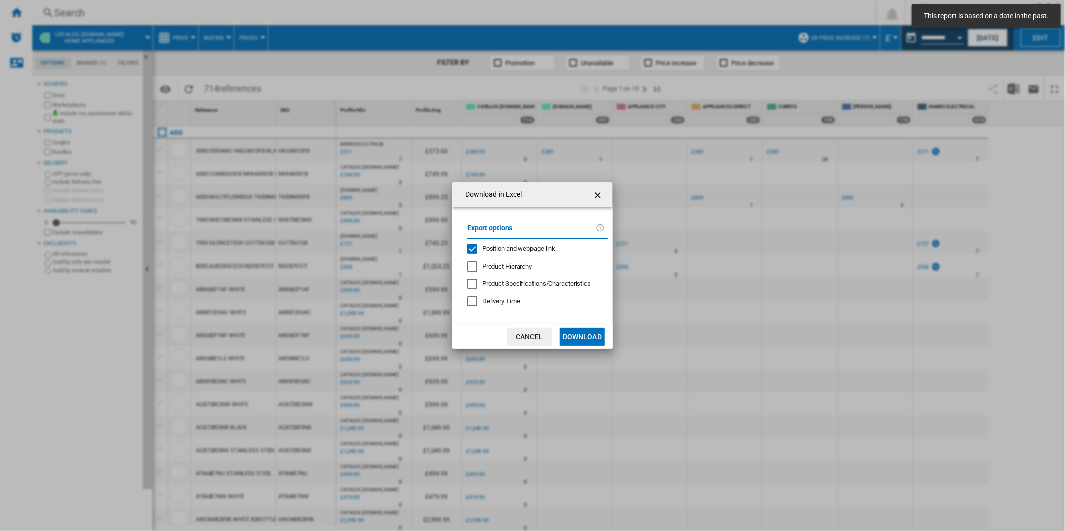
click at [514, 249] on span "Position and webpage link" at bounding box center [518, 249] width 73 height 8
click at [575, 337] on button "Download" at bounding box center [582, 337] width 45 height 18
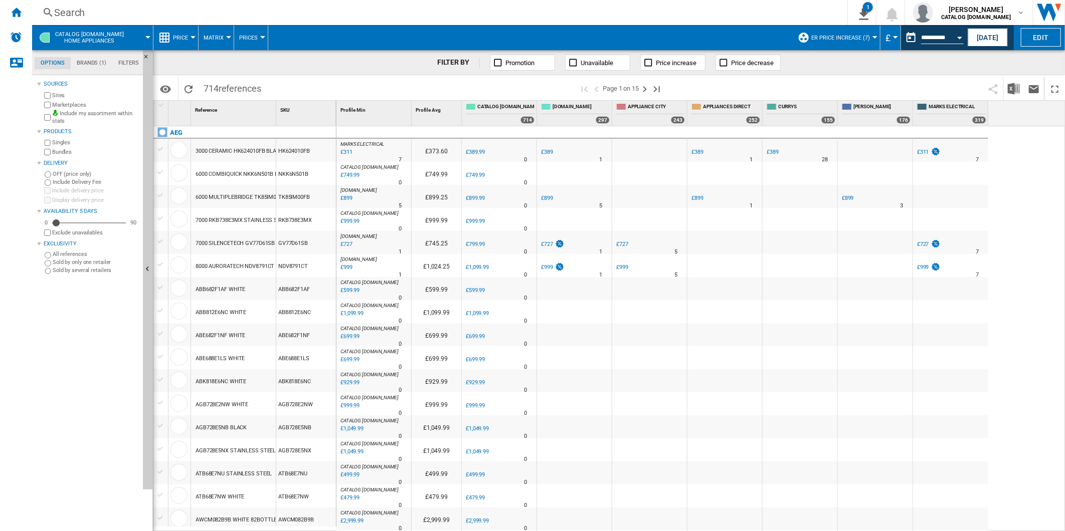
drag, startPoint x: 711, startPoint y: 90, endPoint x: 771, endPoint y: 79, distance: 61.2
click at [711, 90] on span at bounding box center [826, 89] width 313 height 24
click at [847, 39] on span "ER Price Increase (7)" at bounding box center [840, 38] width 59 height 7
click at [815, 80] on div "All Customer Report (37)" at bounding box center [813, 79] width 10 height 10
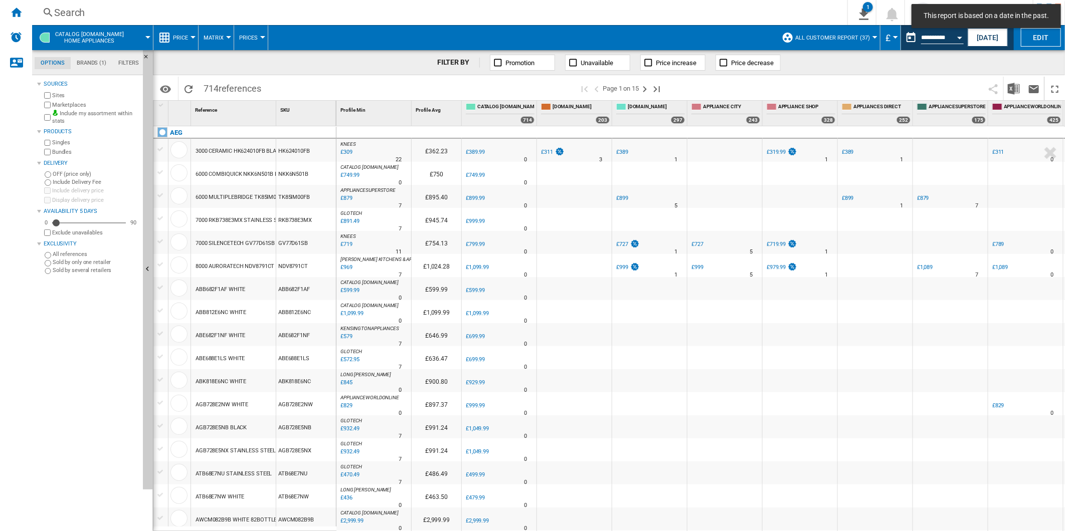
click at [51, 105] on div "Marketplaces" at bounding box center [90, 105] width 97 height 10
click at [1013, 83] on img "Download in Excel" at bounding box center [1014, 89] width 12 height 12
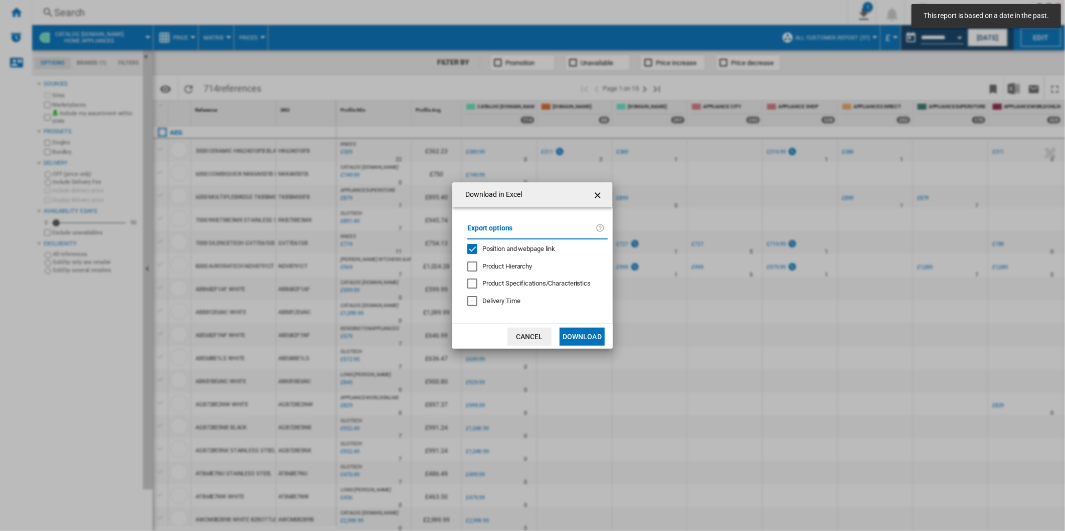
click at [504, 250] on span "Position and webpage link" at bounding box center [518, 249] width 73 height 8
click at [582, 338] on button "Download" at bounding box center [582, 337] width 45 height 18
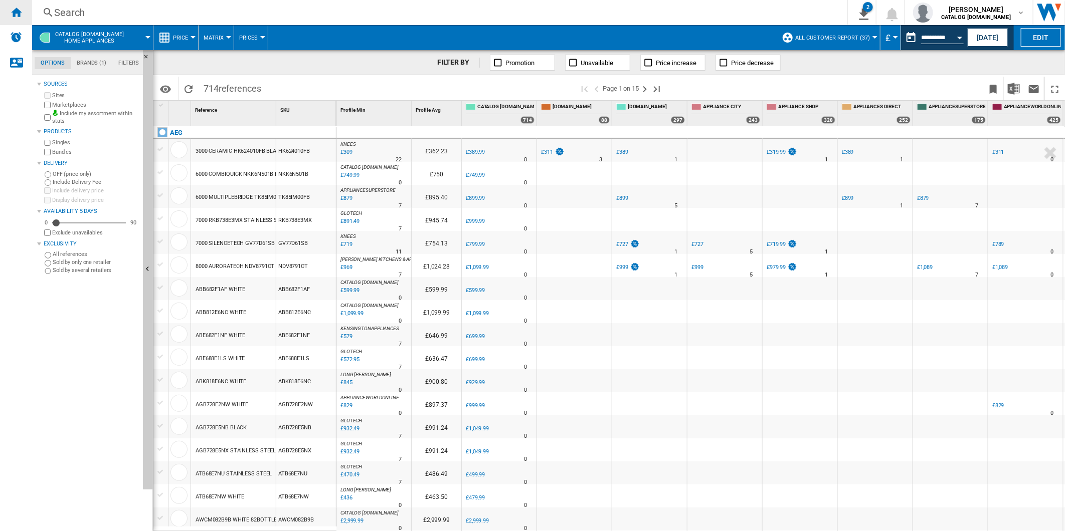
click at [17, 17] on ng-md-icon "Home" at bounding box center [16, 12] width 12 height 12
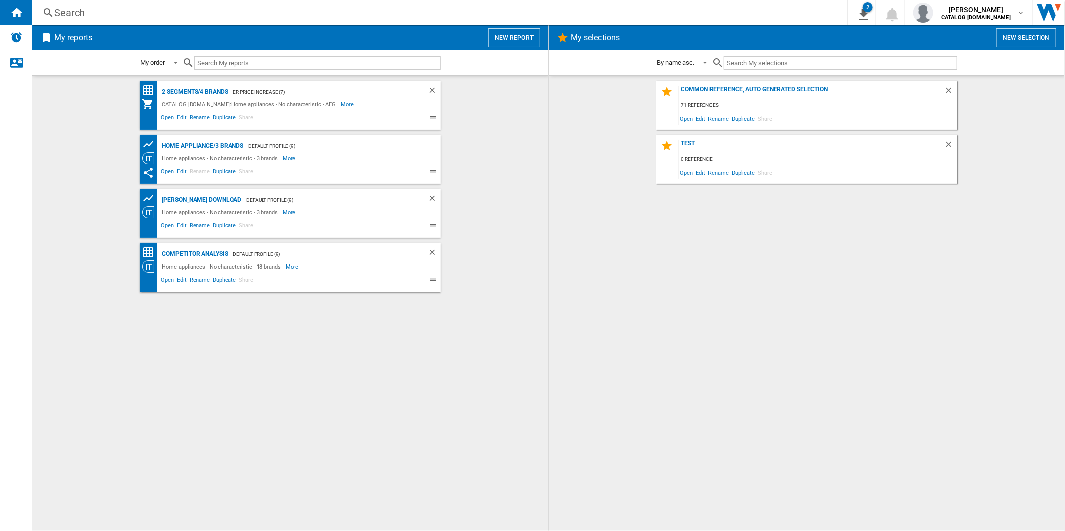
click at [529, 38] on button "New report" at bounding box center [514, 37] width 52 height 19
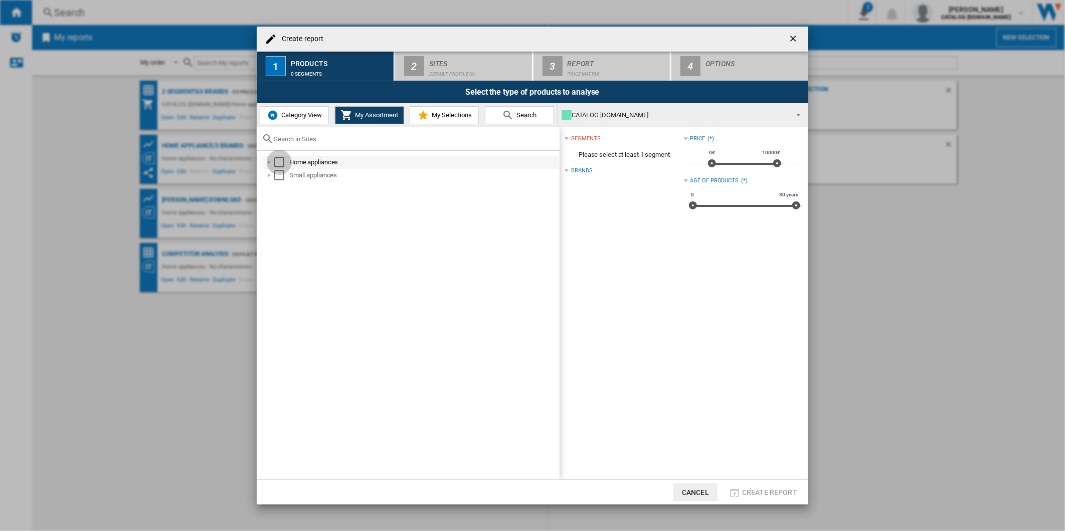
click at [274, 160] on div "Select" at bounding box center [279, 162] width 10 height 10
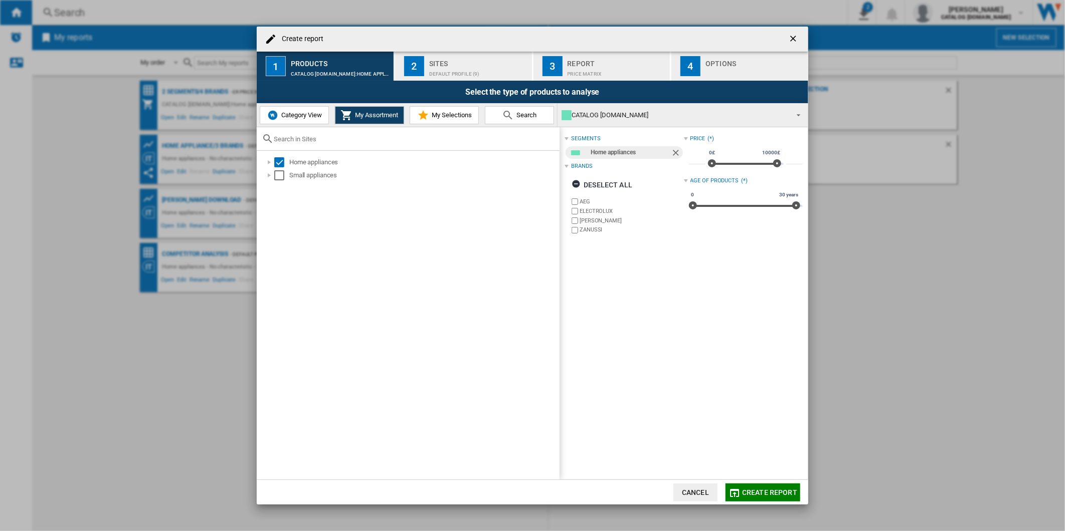
click at [597, 210] on label "ELECTROLUX" at bounding box center [632, 212] width 104 height 8
click at [588, 221] on label "[PERSON_NAME]" at bounding box center [632, 221] width 104 height 8
click at [585, 226] on label "ZANUSSI" at bounding box center [632, 230] width 104 height 8
click at [434, 59] on div "Sites" at bounding box center [478, 61] width 99 height 11
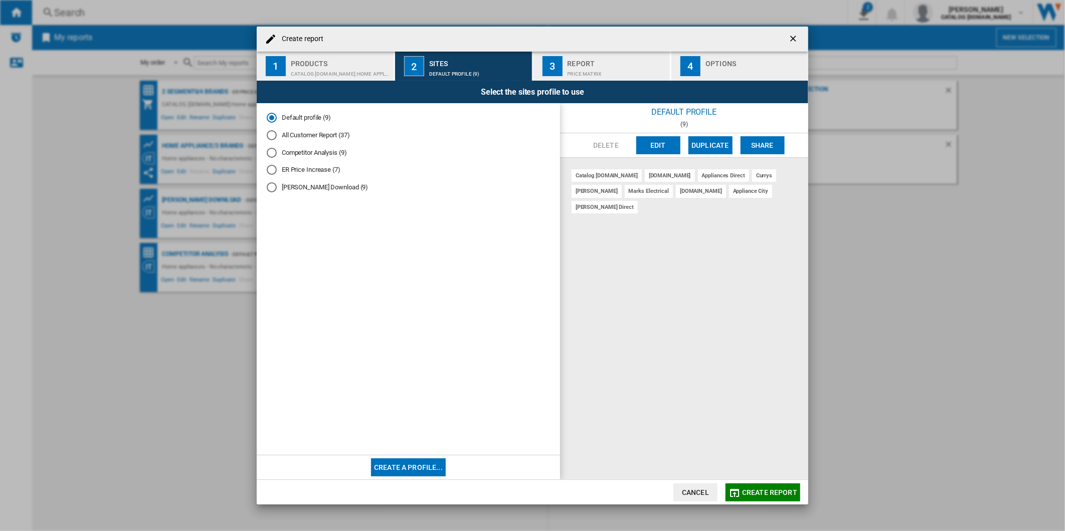
click at [800, 34] on button "Create report ..." at bounding box center [794, 39] width 20 height 20
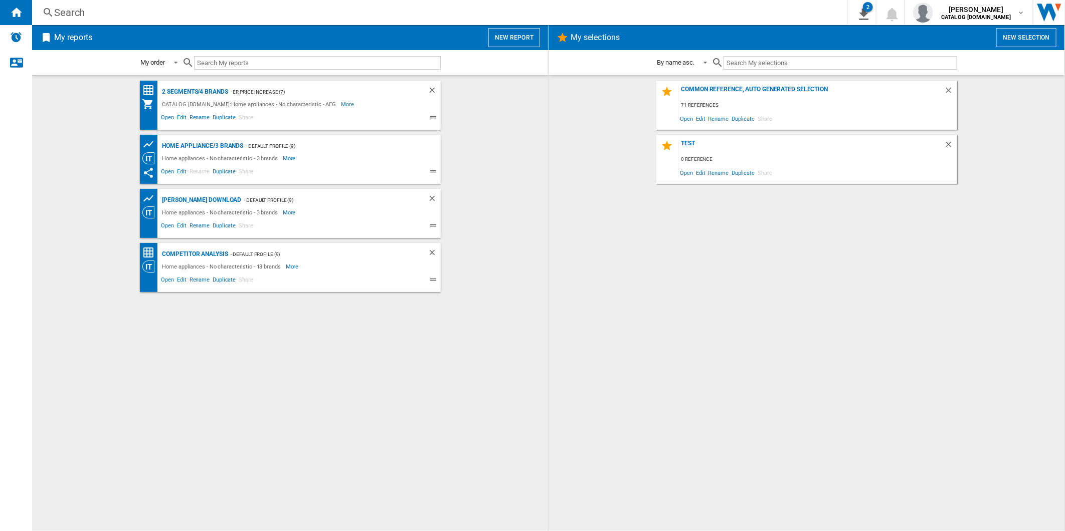
click at [368, 17] on div "Search" at bounding box center [437, 13] width 767 height 14
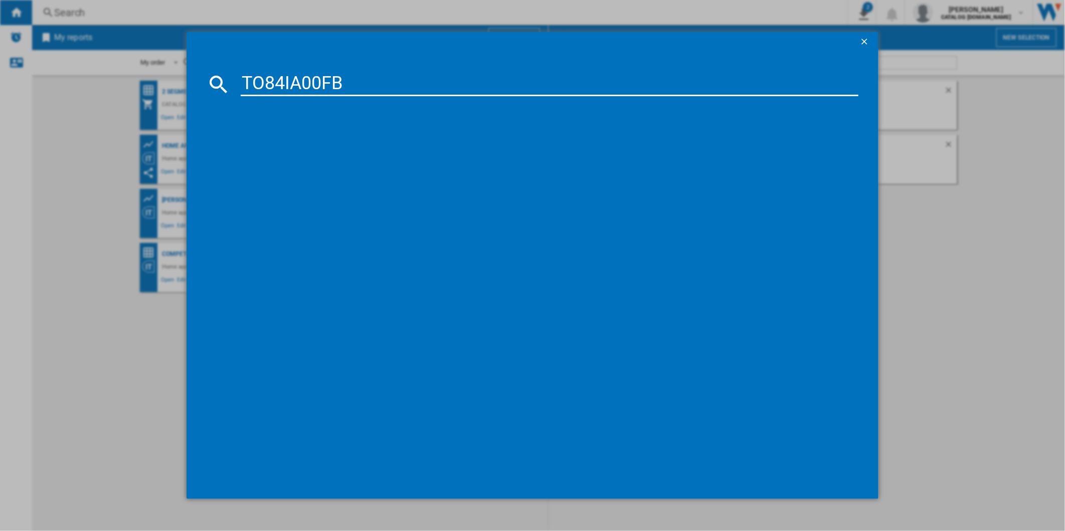
type input "TO84IA00FB"
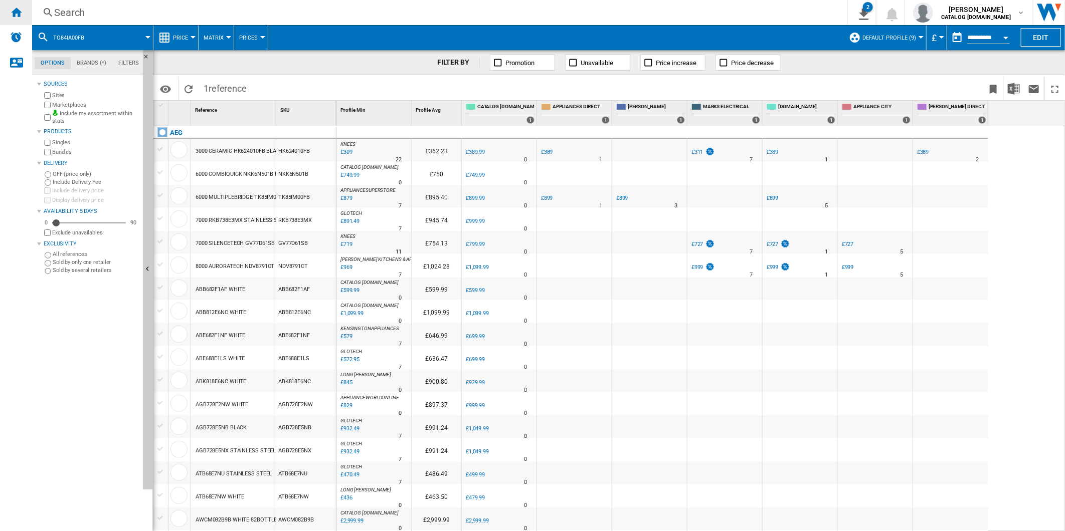
drag, startPoint x: 14, startPoint y: 16, endPoint x: 20, endPoint y: 16, distance: 6.5
click at [14, 16] on ng-md-icon "Home" at bounding box center [16, 12] width 12 height 12
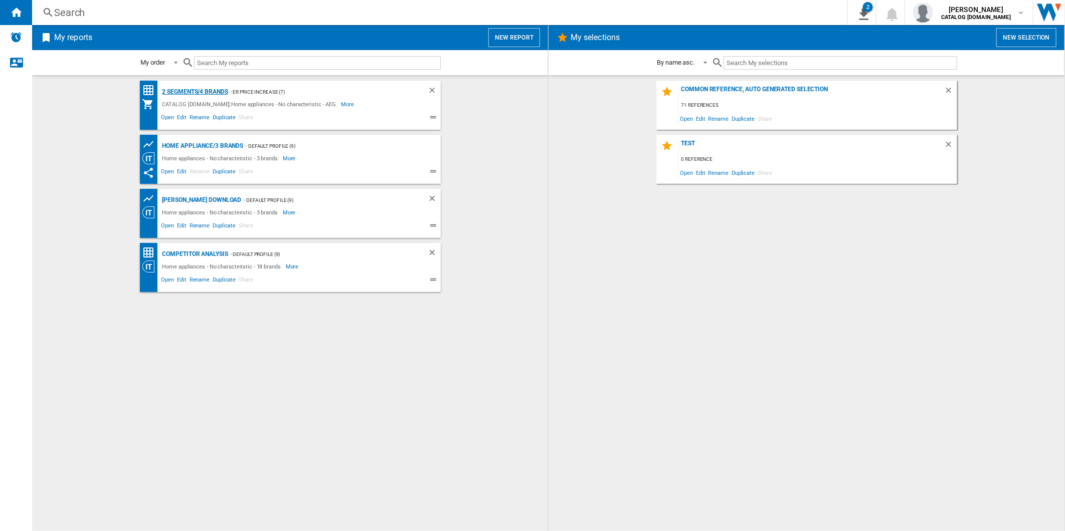
click at [198, 92] on div "2 segments/4 brands" at bounding box center [194, 92] width 68 height 13
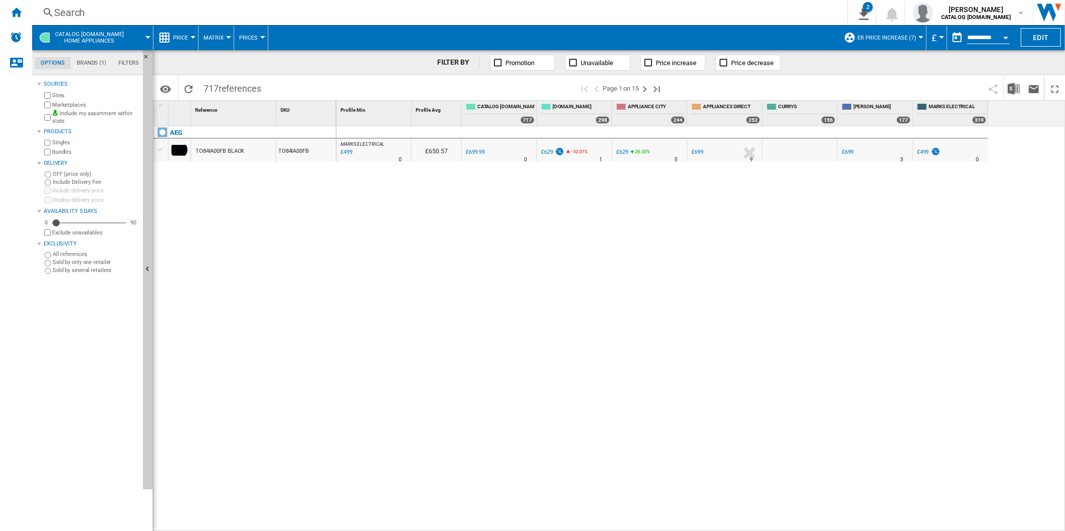
click at [907, 36] on span "ER Price Increase (7)" at bounding box center [886, 38] width 59 height 7
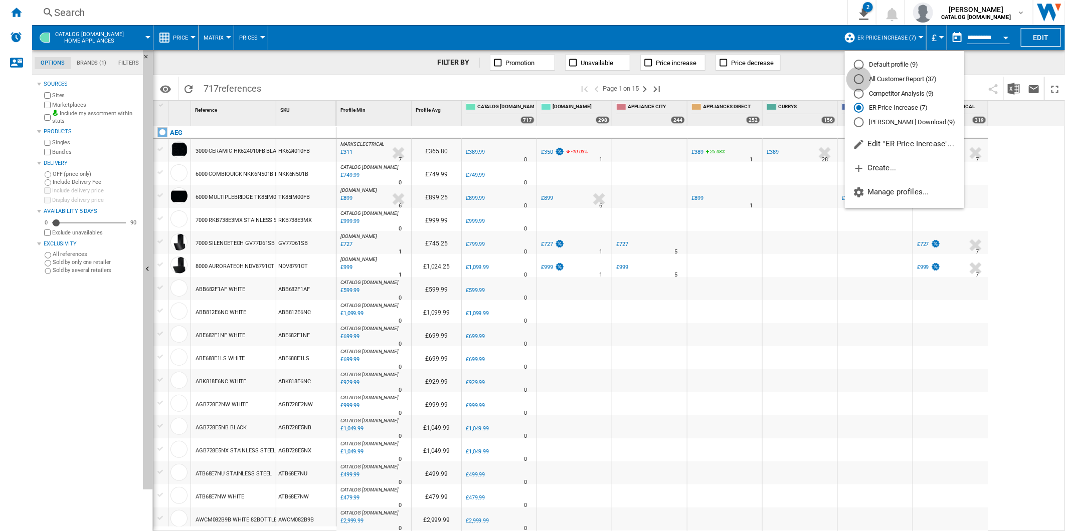
click at [862, 81] on div "All Customer Report (37)" at bounding box center [859, 79] width 10 height 10
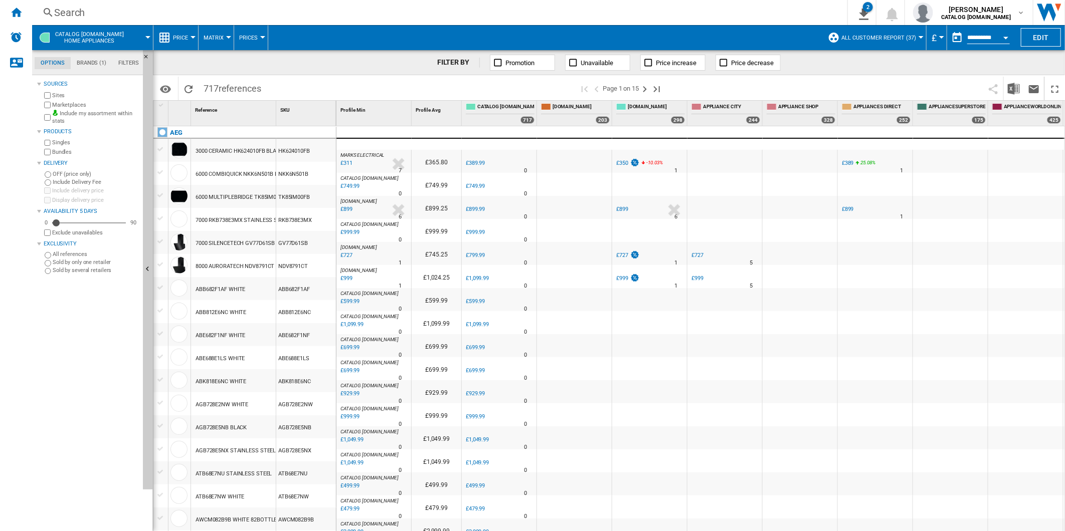
click at [372, 18] on div "Search" at bounding box center [437, 13] width 767 height 14
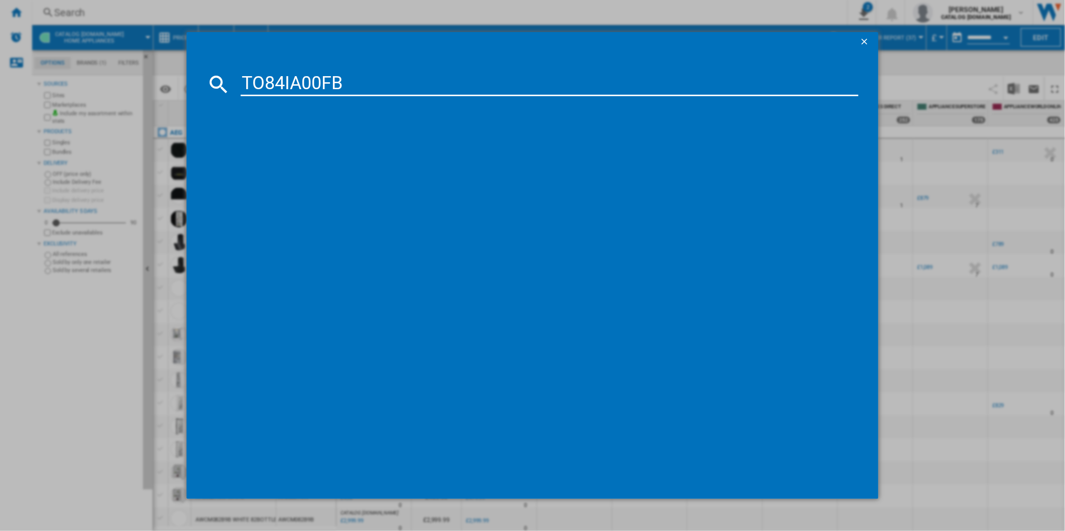
type input "TO84IA00FB"
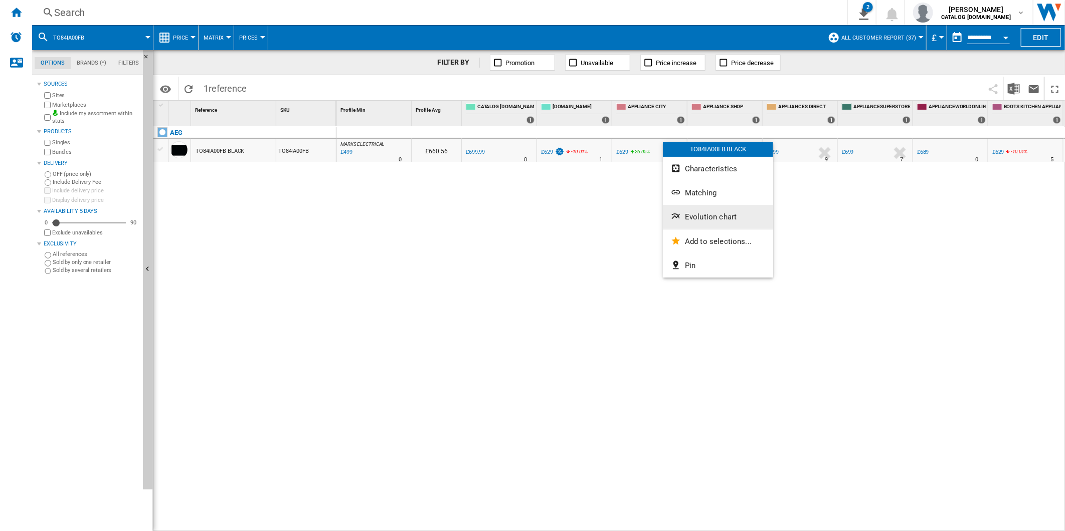
click at [704, 221] on span "Evolution chart" at bounding box center [711, 217] width 52 height 9
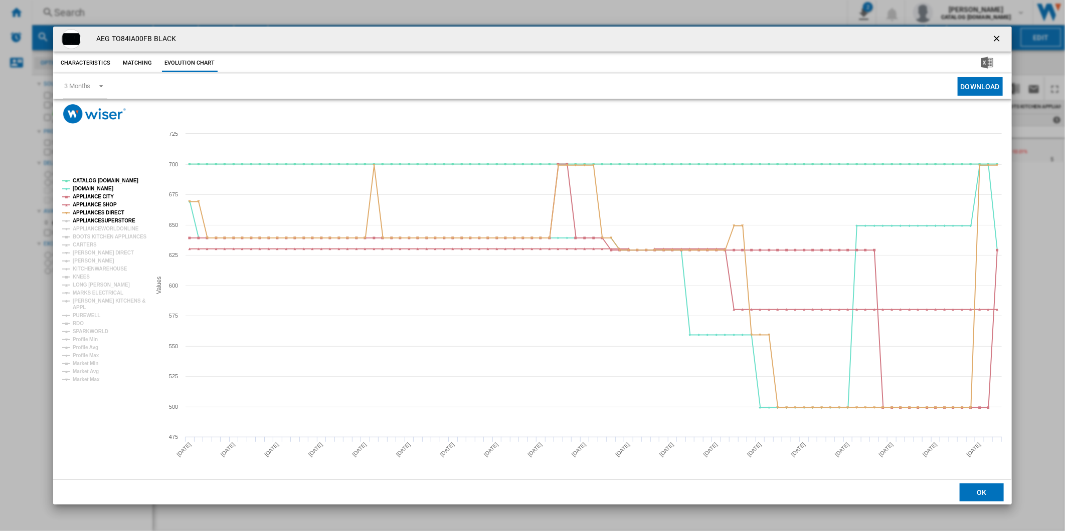
click at [106, 219] on tspan "APPLIANCESUPERSTORE" at bounding box center [104, 221] width 63 height 6
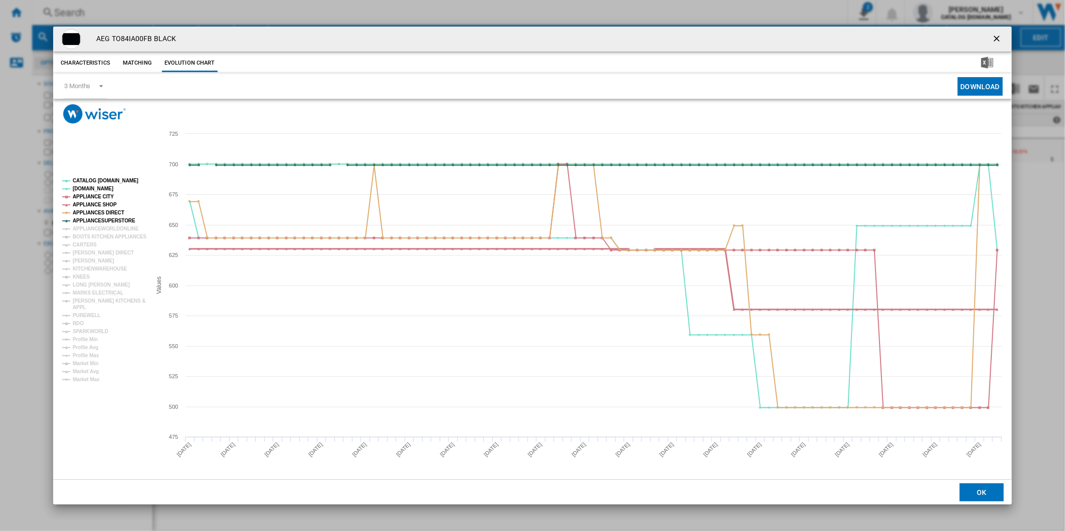
click at [98, 202] on tspan "APPLIANCE SHOP" at bounding box center [95, 205] width 44 height 6
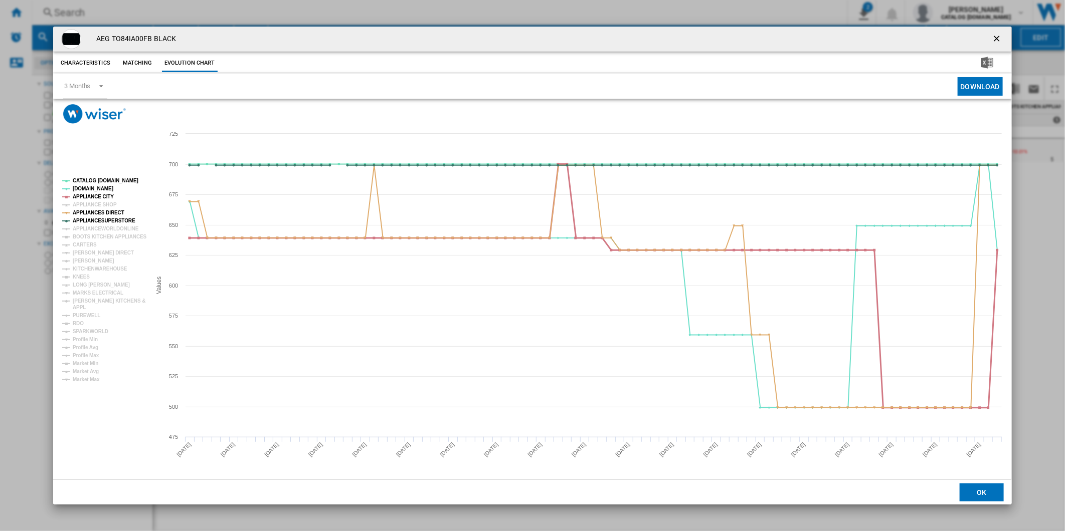
click at [92, 194] on tspan "APPLIANCE CITY" at bounding box center [93, 197] width 41 height 6
click at [86, 189] on tspan "[DOMAIN_NAME]" at bounding box center [93, 189] width 41 height 6
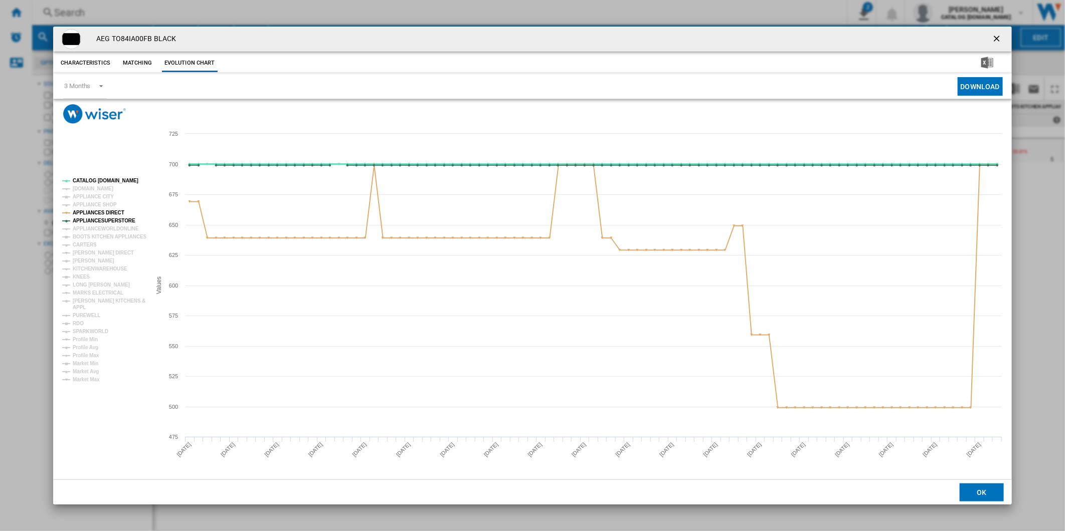
click at [94, 184] on tspan "CATALOG [DOMAIN_NAME]" at bounding box center [106, 181] width 66 height 6
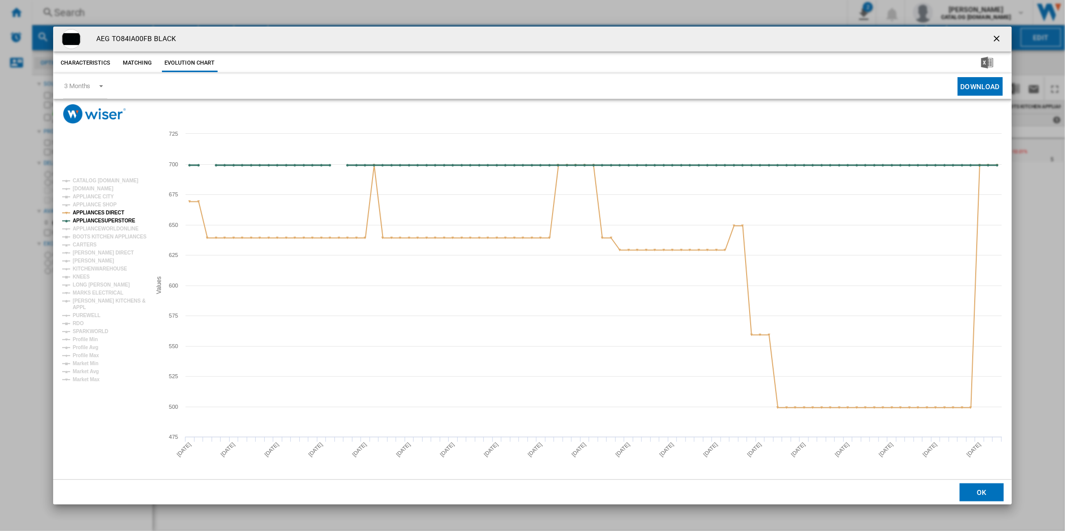
click at [107, 219] on tspan "APPLIANCESUPERSTORE" at bounding box center [104, 221] width 63 height 6
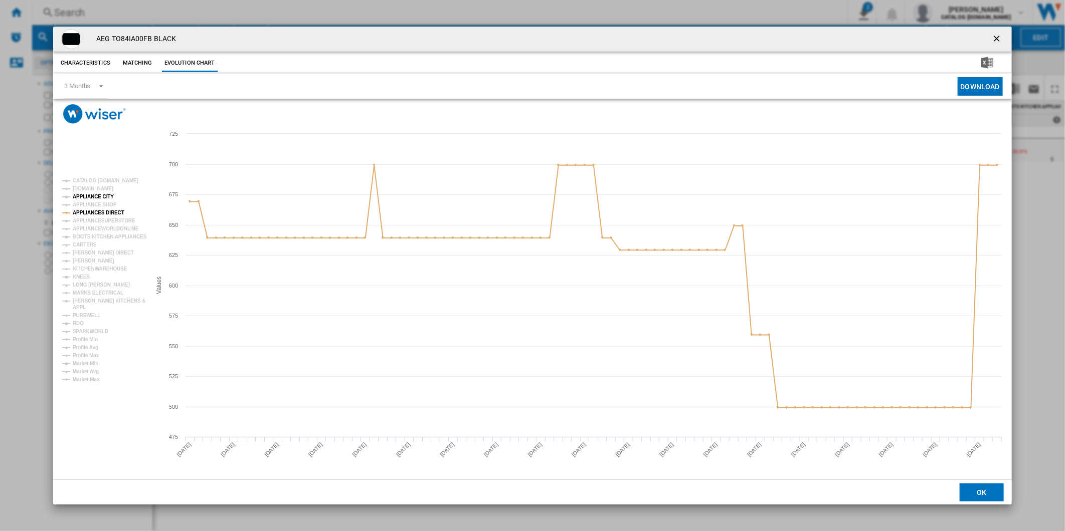
click at [100, 198] on tspan "APPLIANCE CITY" at bounding box center [93, 197] width 41 height 6
click at [91, 189] on tspan "[DOMAIN_NAME]" at bounding box center [93, 189] width 41 height 6
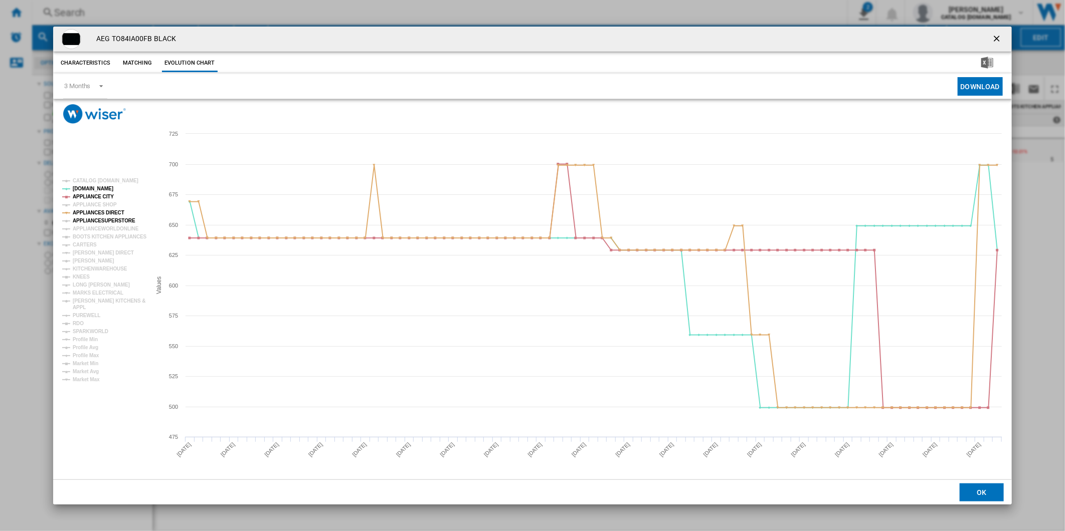
click at [110, 219] on tspan "APPLIANCESUPERSTORE" at bounding box center [104, 221] width 63 height 6
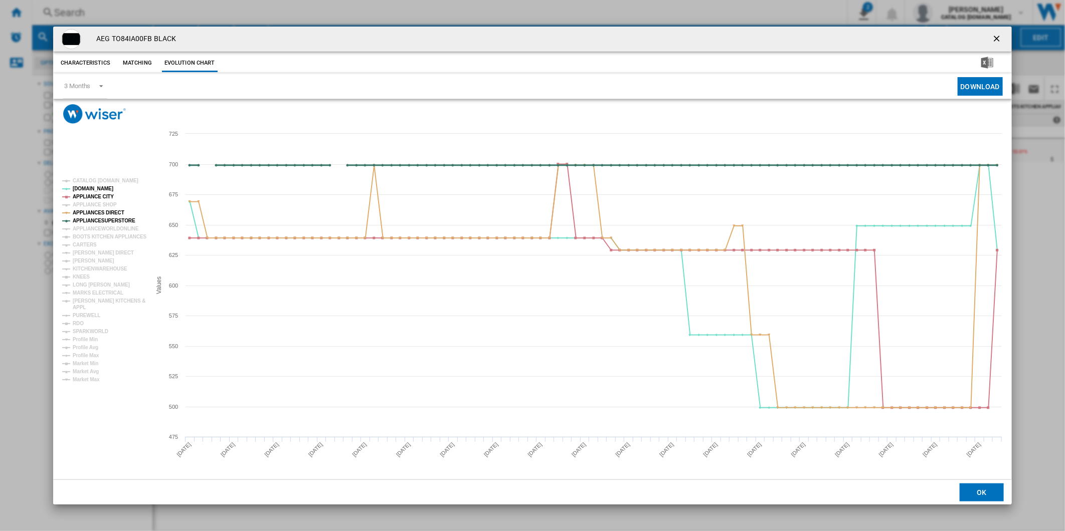
click at [110, 219] on tspan "APPLIANCESUPERSTORE" at bounding box center [104, 221] width 63 height 6
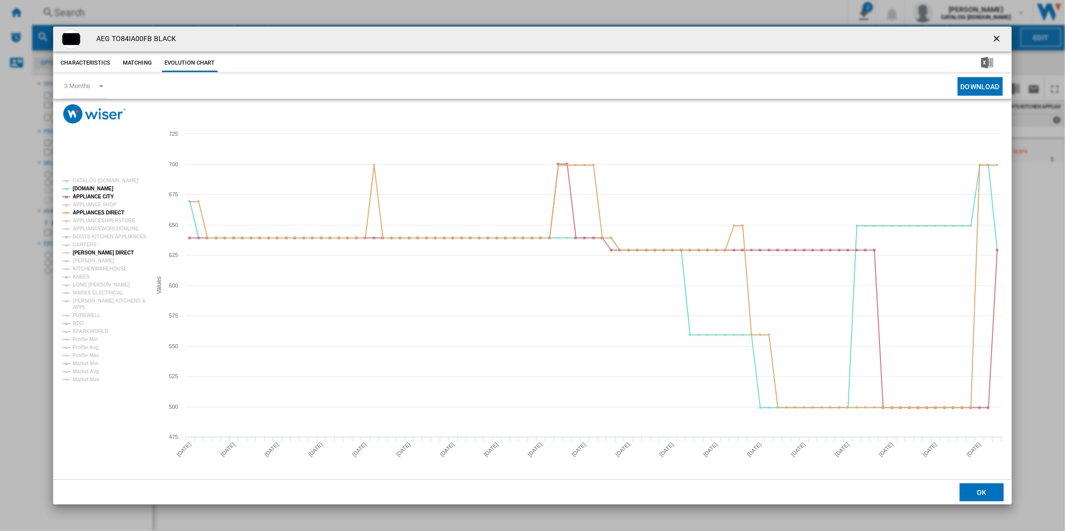
click at [89, 251] on tspan "[PERSON_NAME] DIRECT" at bounding box center [103, 253] width 61 height 6
click at [87, 261] on tspan "[PERSON_NAME]" at bounding box center [94, 261] width 42 height 6
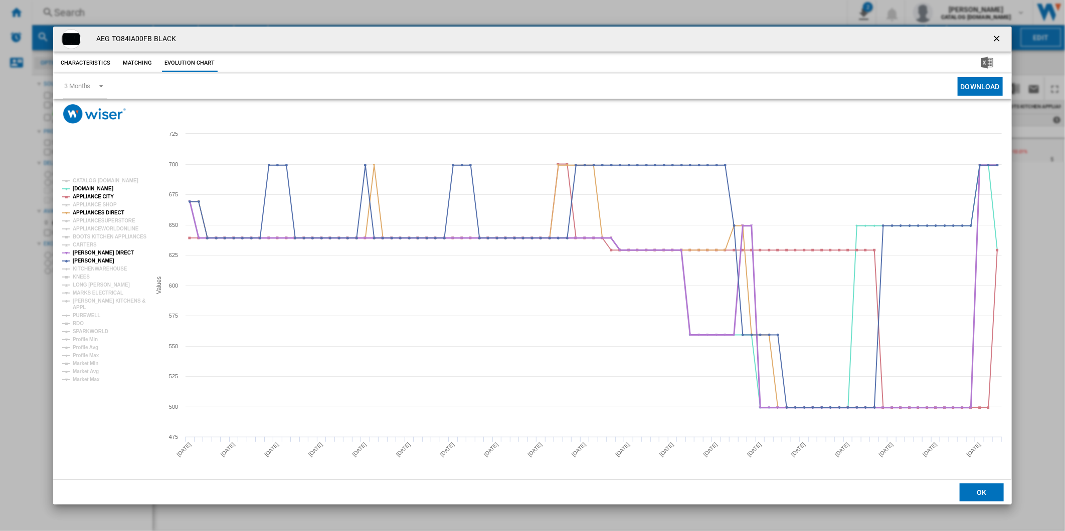
click at [91, 251] on tspan "[PERSON_NAME] DIRECT" at bounding box center [103, 253] width 61 height 6
click at [97, 291] on tspan "MARKS ELECTRICAL" at bounding box center [98, 293] width 51 height 6
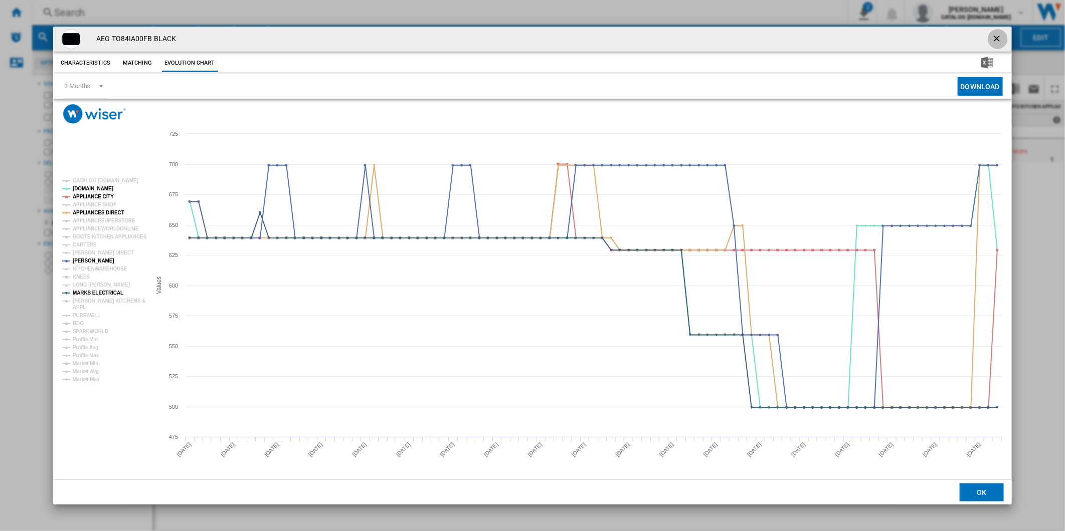
click at [996, 37] on ng-md-icon "getI18NText('BUTTONS.CLOSE_DIALOG')" at bounding box center [998, 40] width 12 height 12
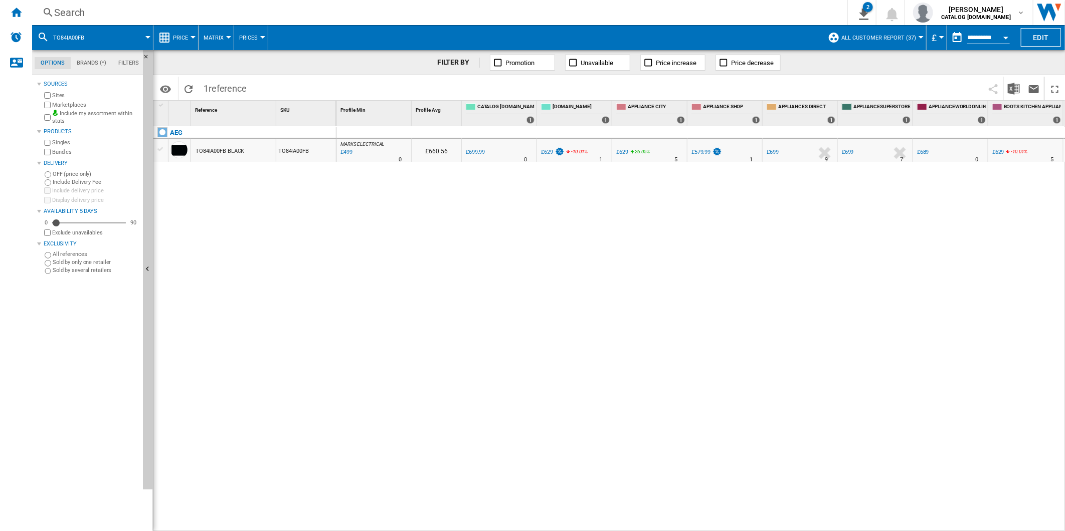
click at [337, 14] on div "Search" at bounding box center [437, 13] width 767 height 14
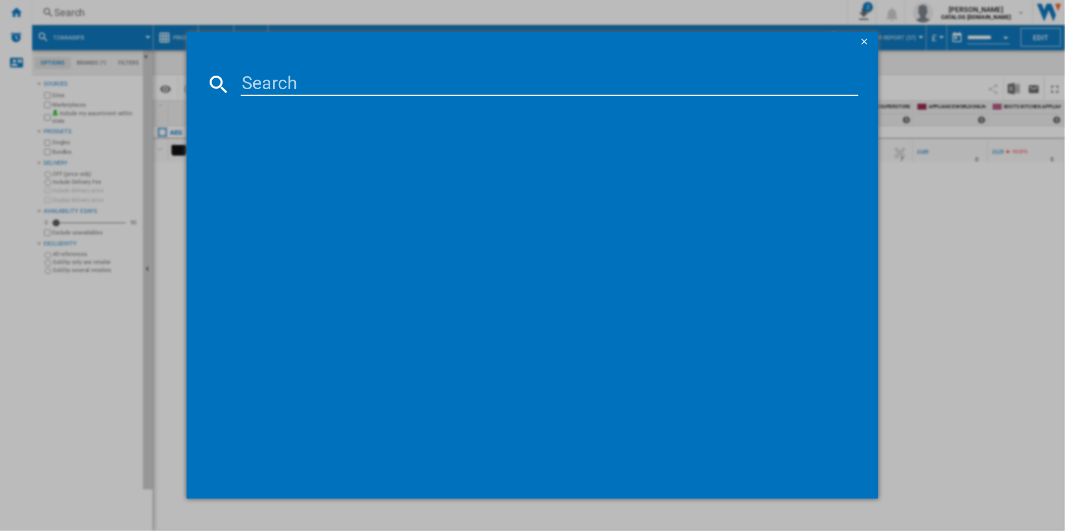
click at [387, 69] on md-dialog-content at bounding box center [533, 276] width 692 height 448
click at [364, 88] on input at bounding box center [550, 84] width 618 height 24
paste input "DUE731110M"
type input "DUE731110M"
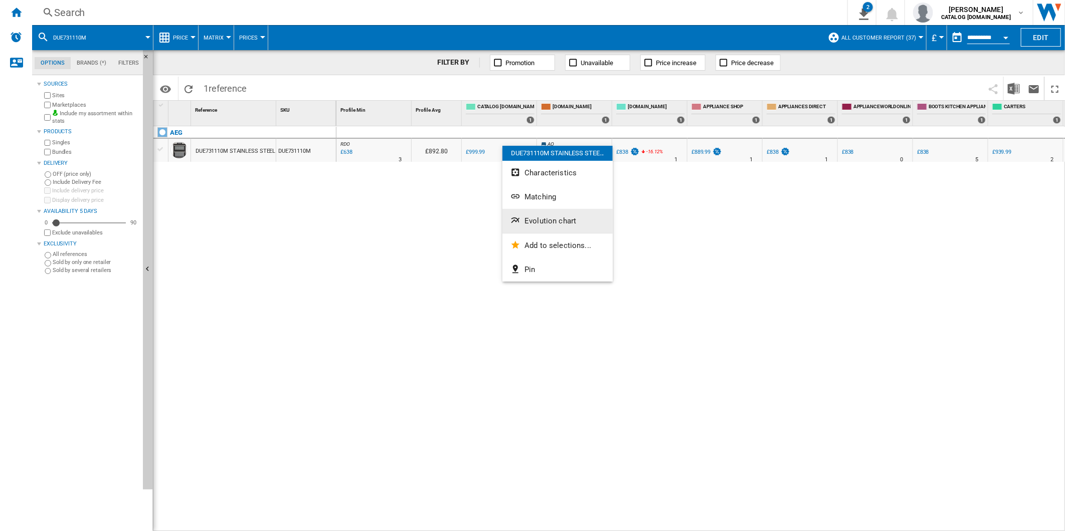
click at [557, 217] on span "Evolution chart" at bounding box center [550, 221] width 52 height 9
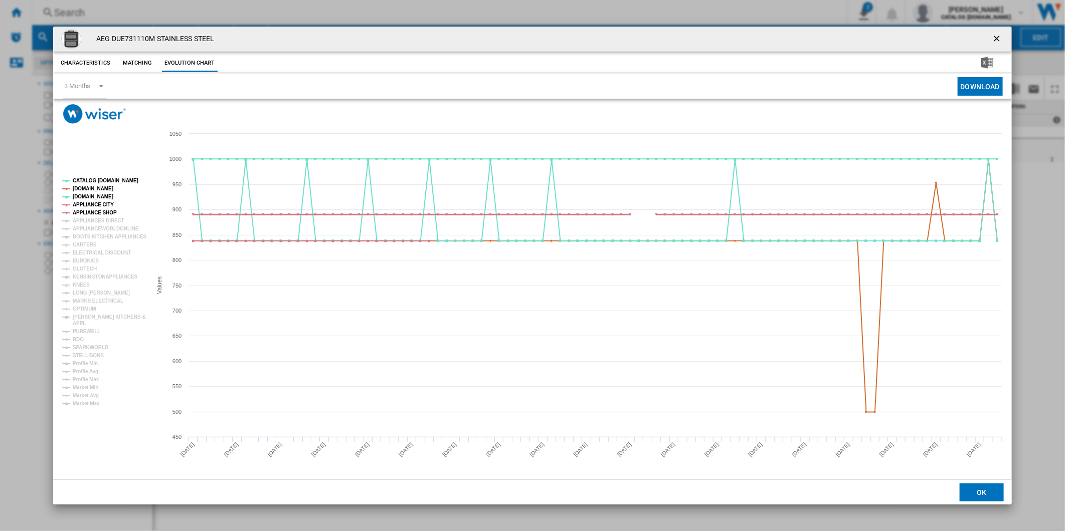
click at [101, 212] on tspan "APPLIANCE SHOP" at bounding box center [95, 213] width 44 height 6
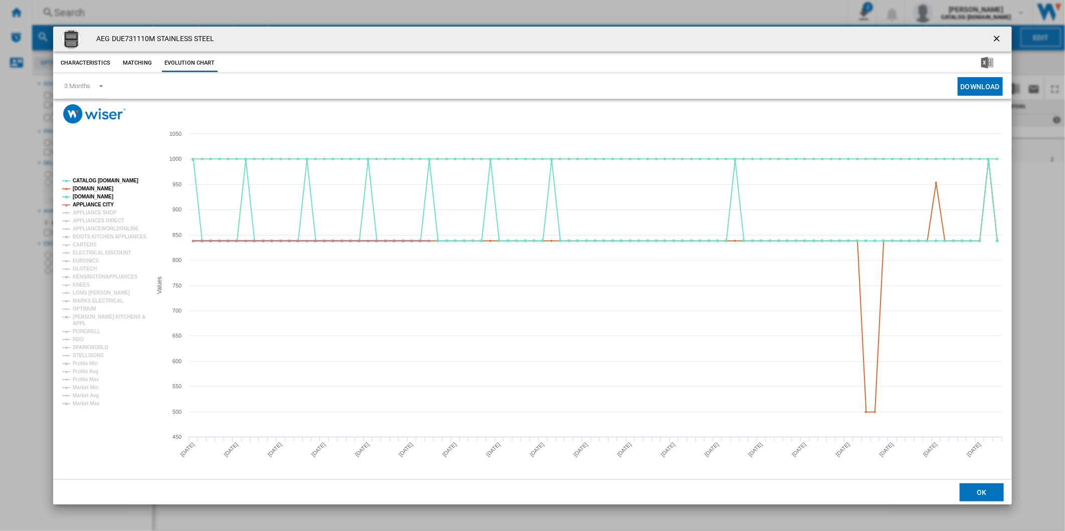
click at [96, 206] on tspan "APPLIANCE CITY" at bounding box center [93, 205] width 41 height 6
click at [86, 198] on tspan "[DOMAIN_NAME]" at bounding box center [93, 197] width 41 height 6
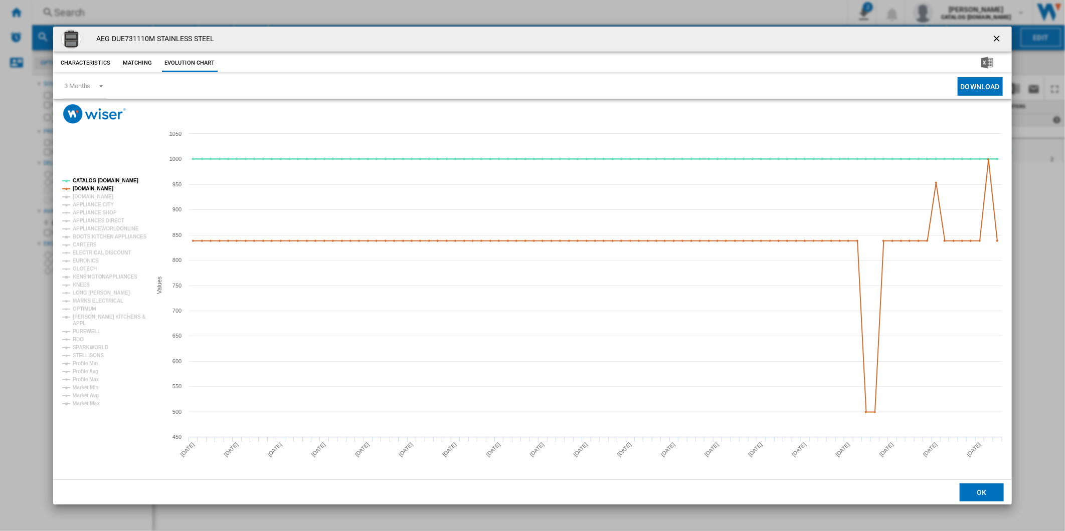
drag, startPoint x: 108, startPoint y: 178, endPoint x: 156, endPoint y: 181, distance: 48.2
click at [108, 178] on tspan "CATALOG [DOMAIN_NAME]" at bounding box center [106, 181] width 66 height 6
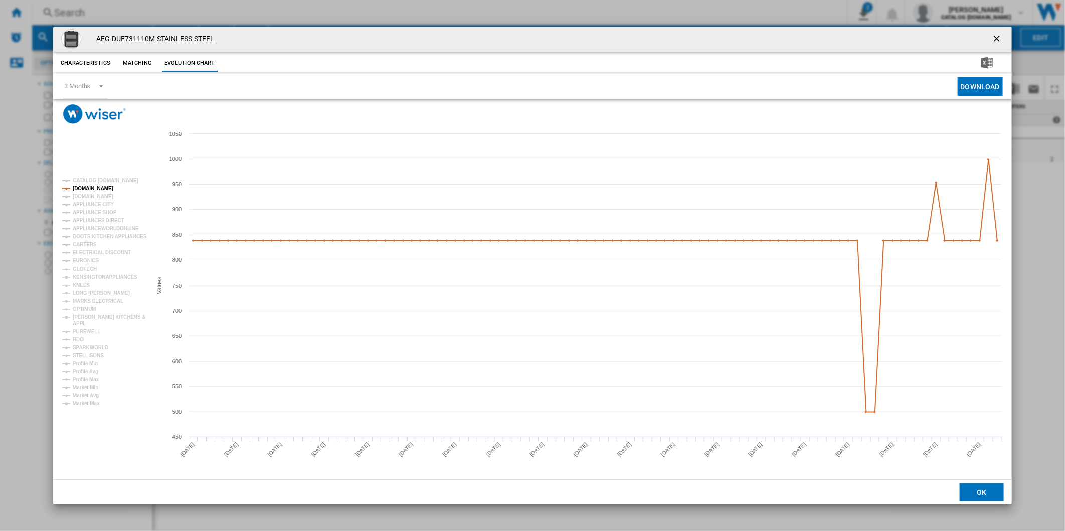
click at [1003, 36] on ng-md-icon "getI18NText('BUTTONS.CLOSE_DIALOG')" at bounding box center [998, 40] width 12 height 12
